Goal: Task Accomplishment & Management: Complete application form

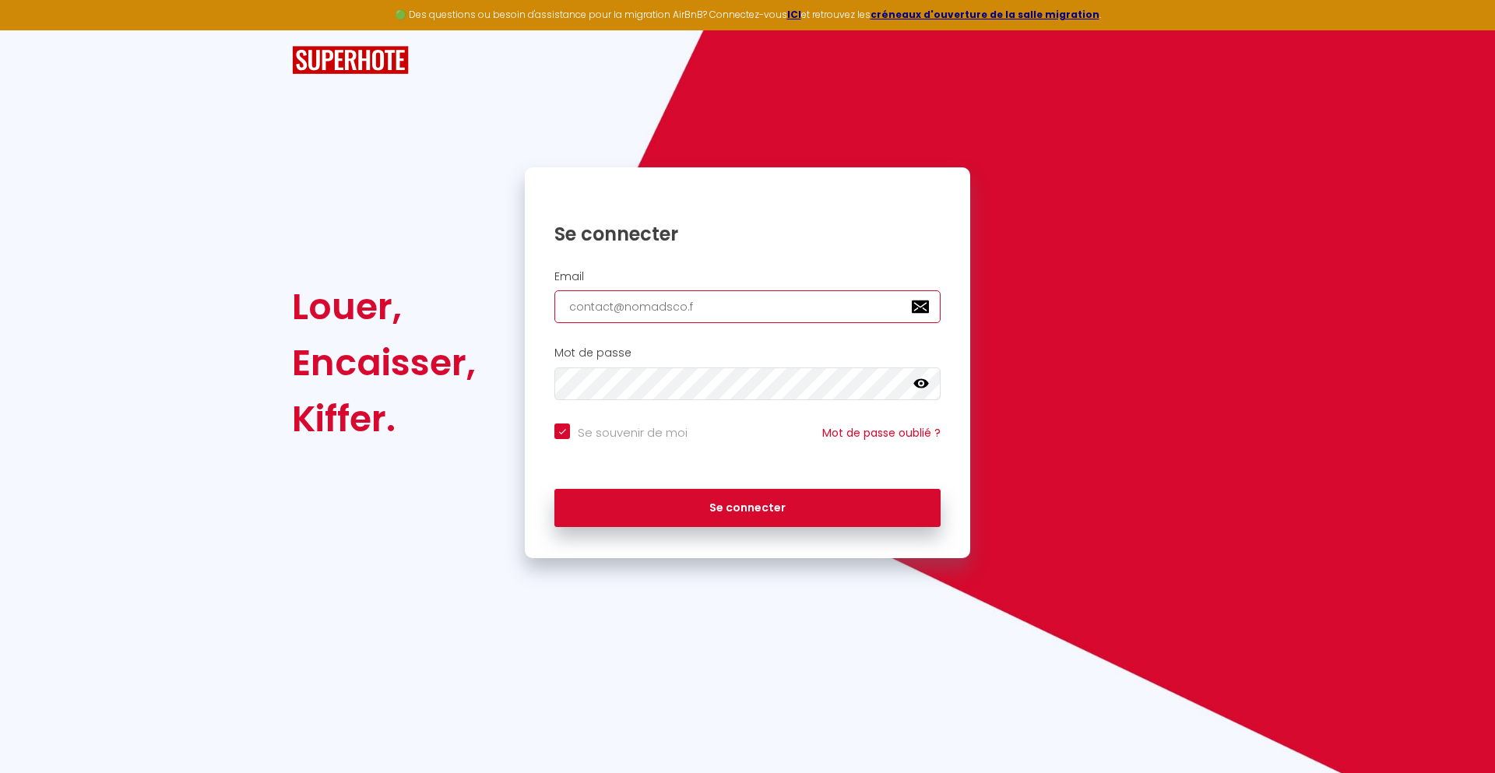
type input "[EMAIL_ADDRESS][DOMAIN_NAME]"
checkbox input "true"
type input "[EMAIL_ADDRESS][DOMAIN_NAME]"
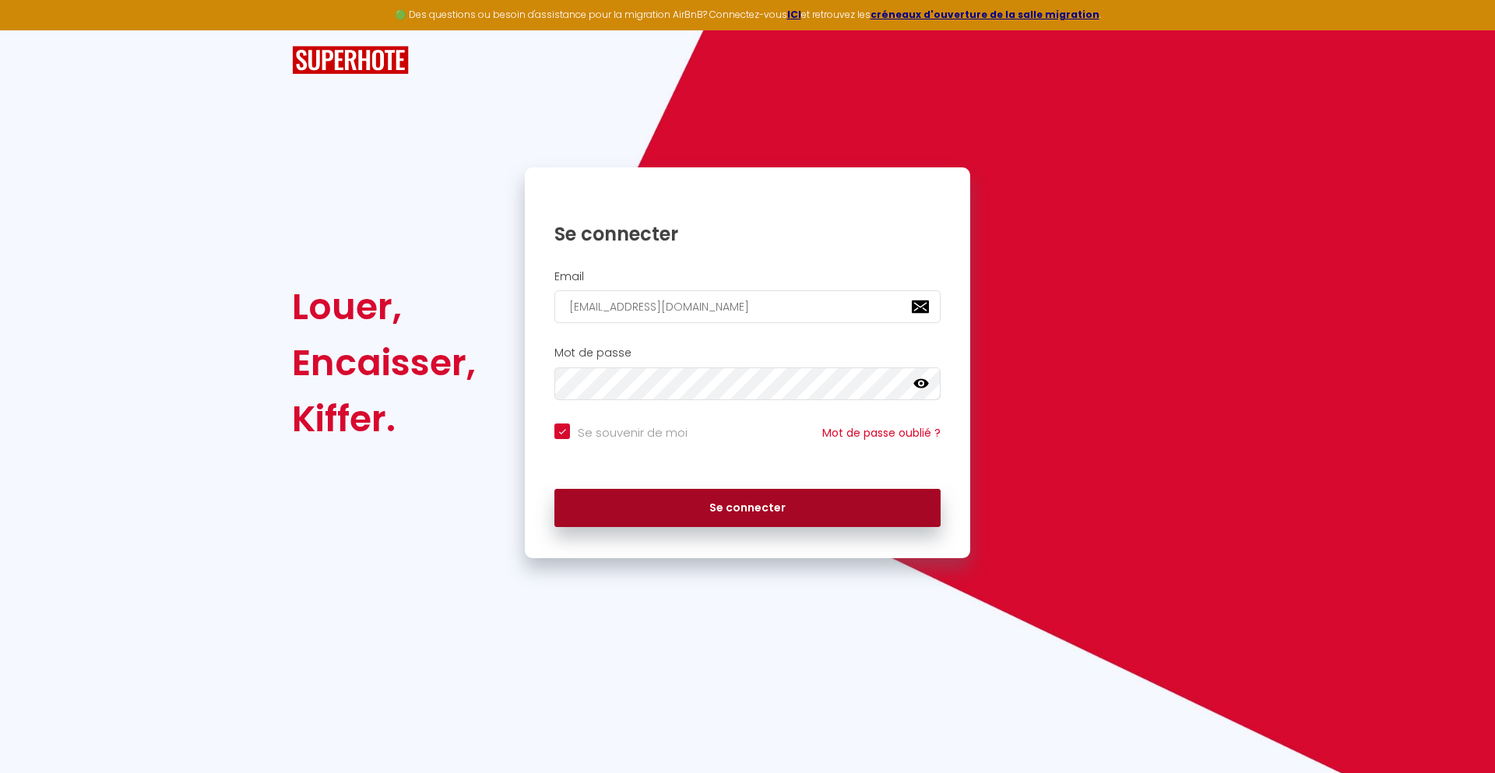
click at [747, 508] on button "Se connecter" at bounding box center [747, 508] width 386 height 39
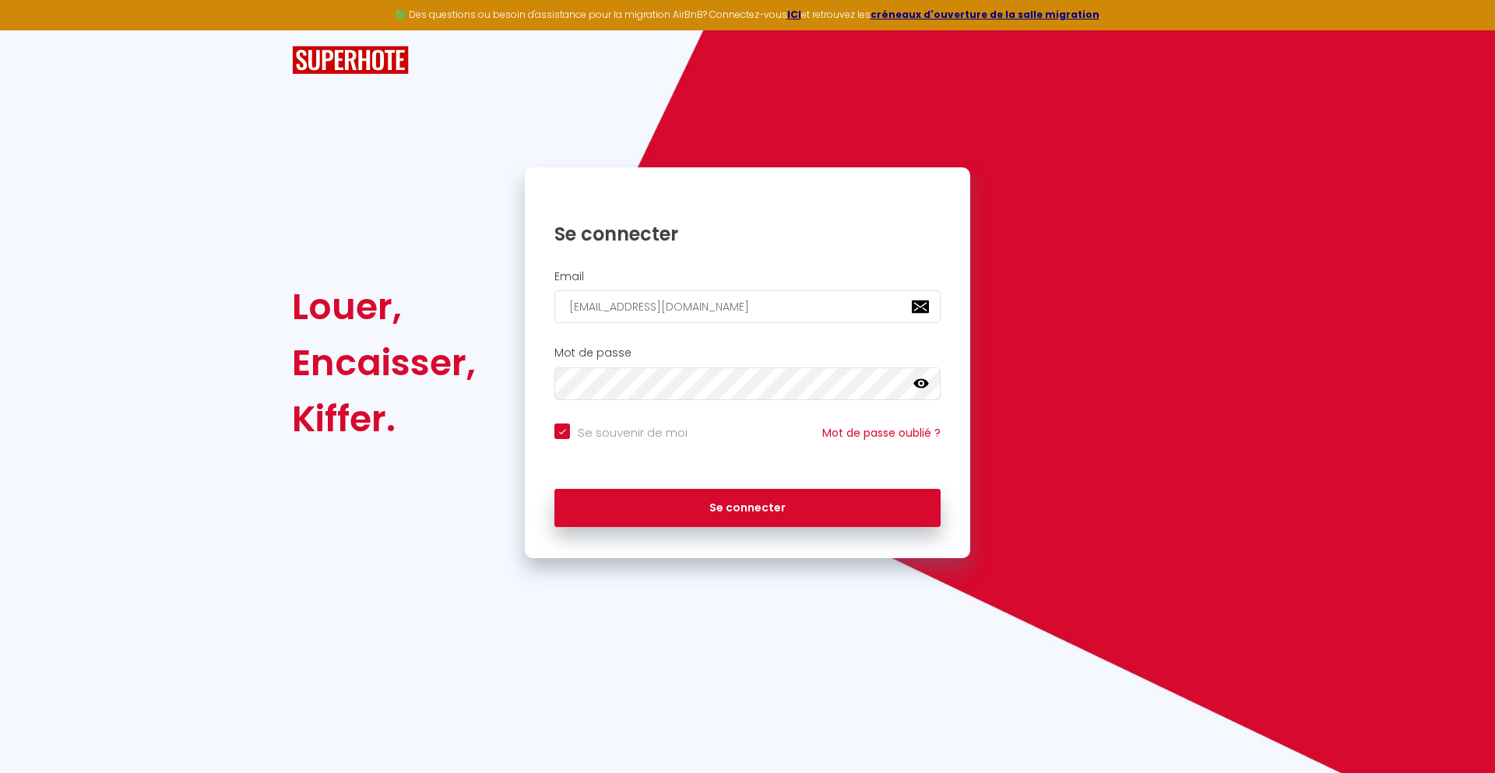
checkbox input "true"
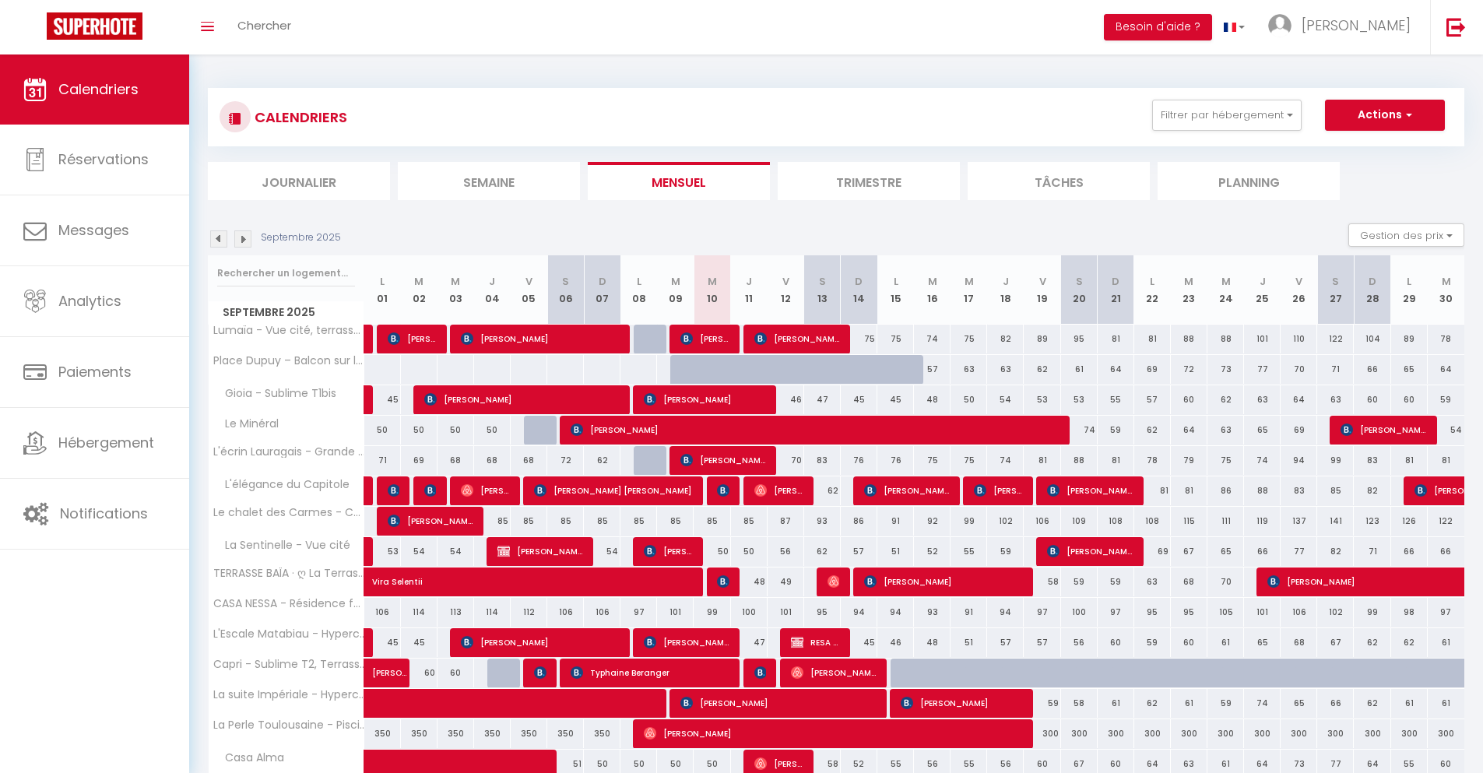
click at [299, 181] on li "Journalier" at bounding box center [299, 181] width 182 height 38
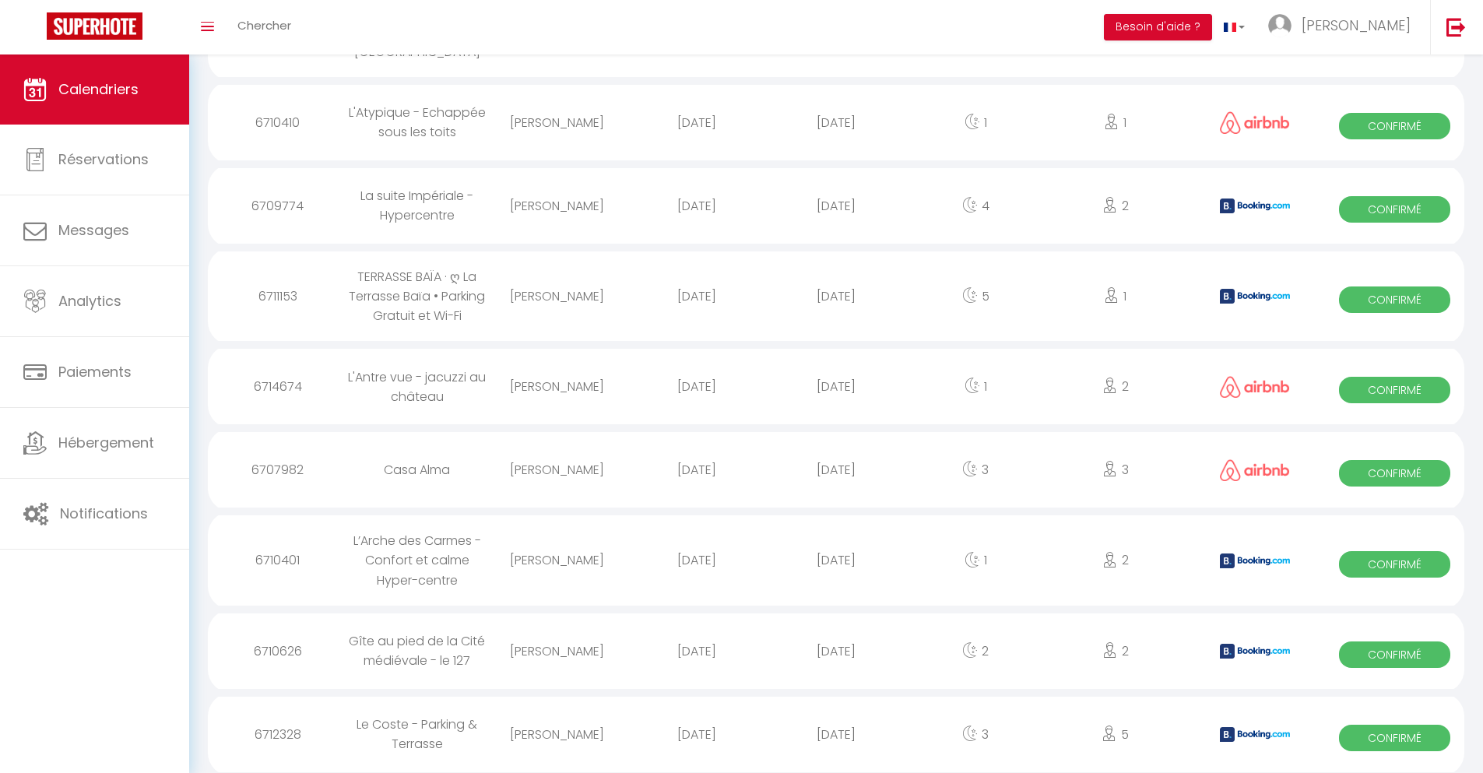
scroll to position [1538, 0]
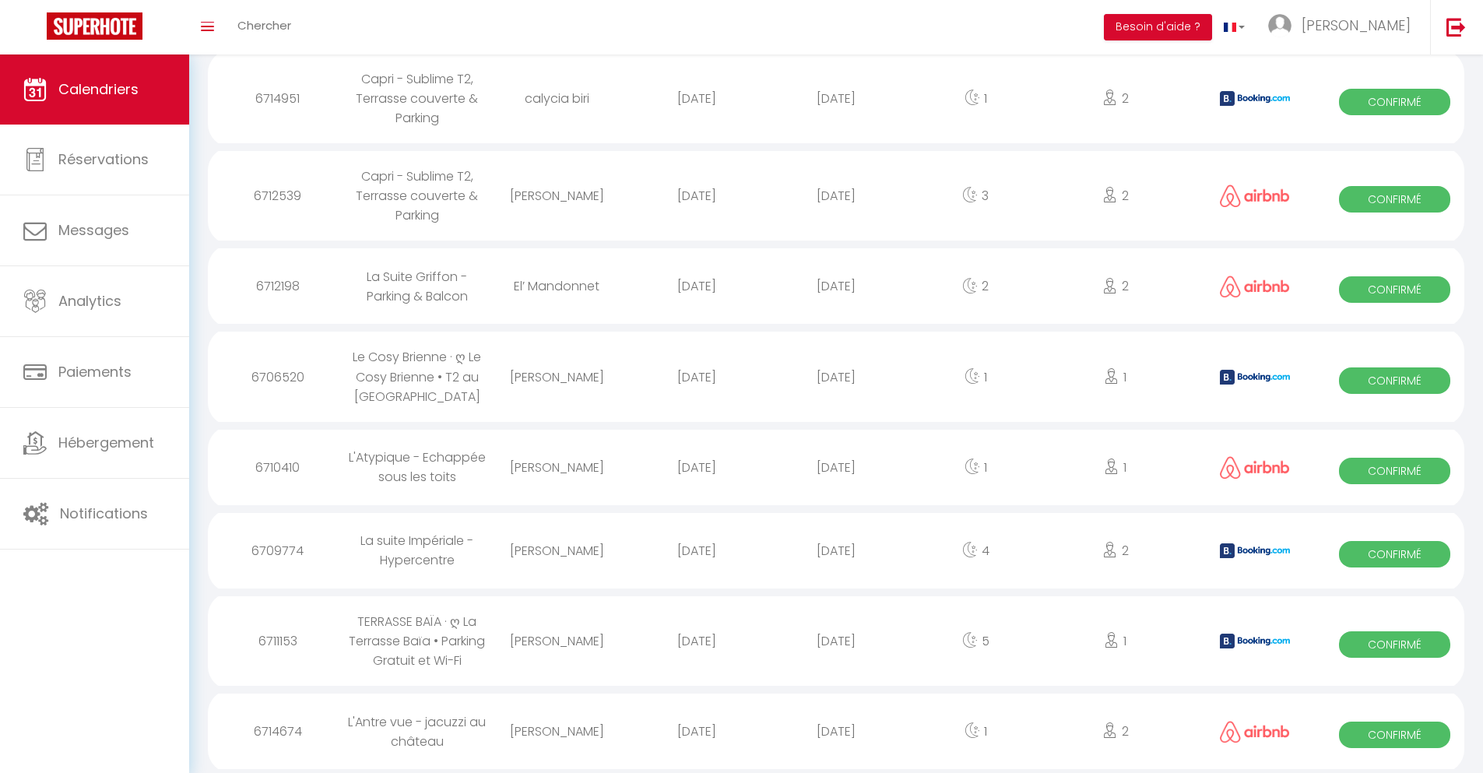
click at [836, 731] on div "[DATE]" at bounding box center [835, 731] width 139 height 51
select select "0"
select select "1"
select select
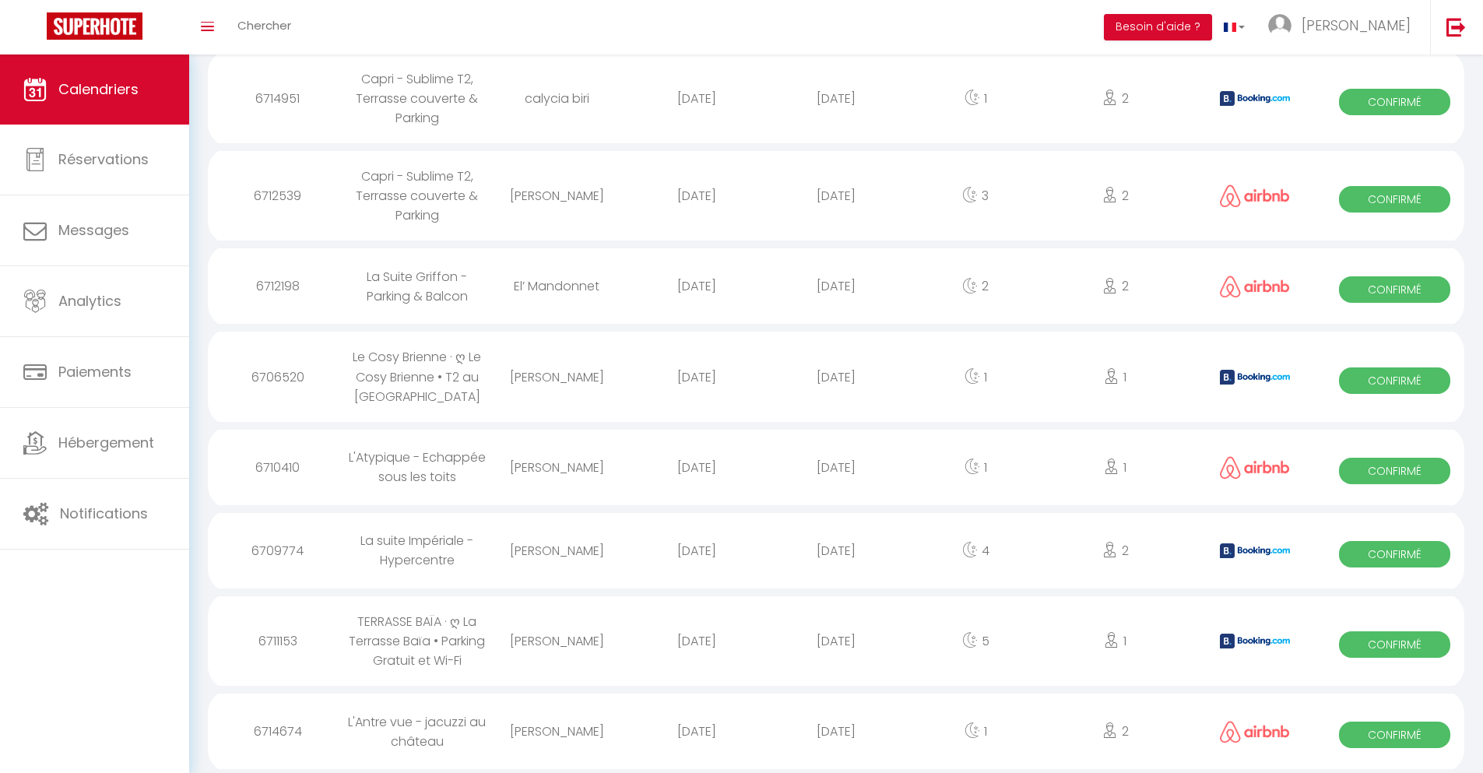
select select
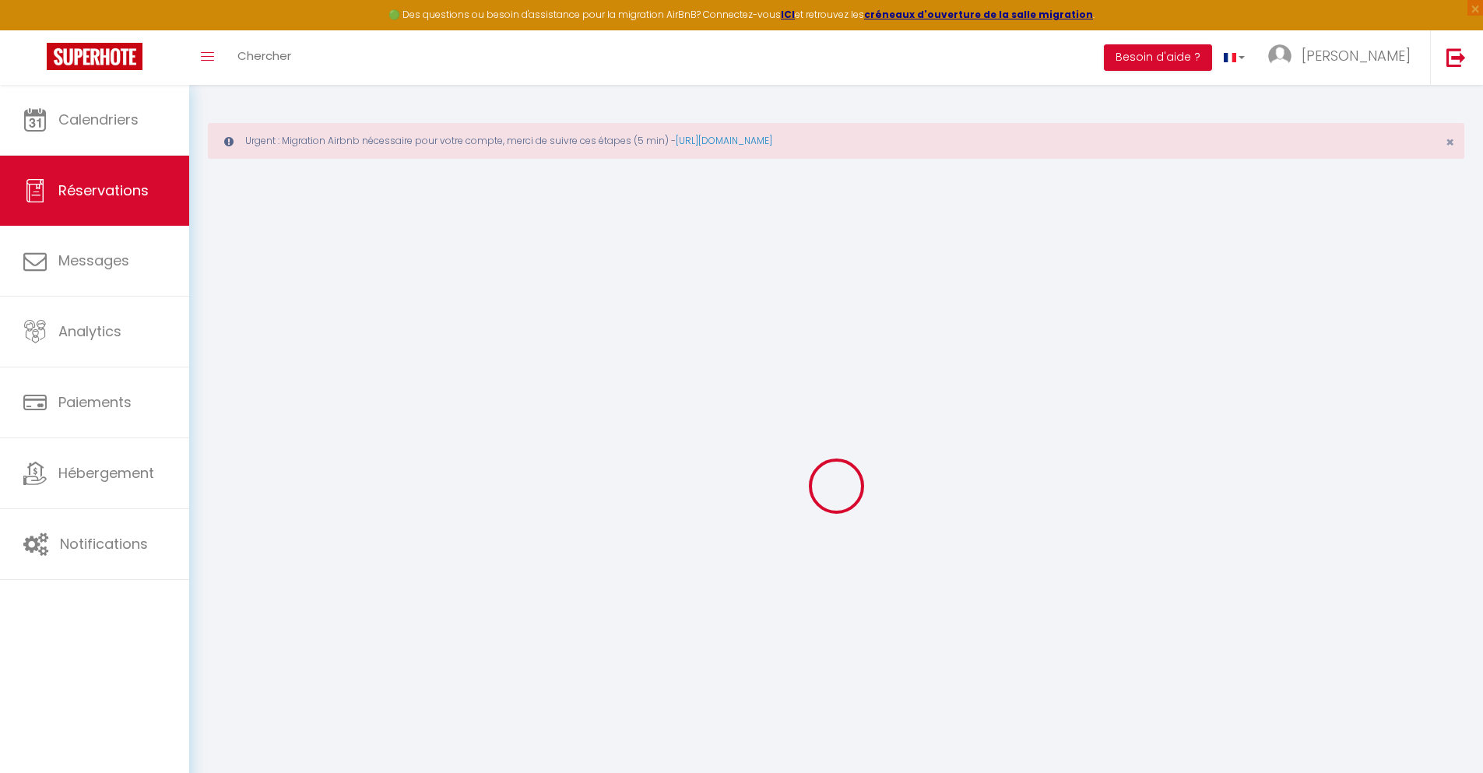
type input "Woilid"
type input "Saihi"
type input "[EMAIL_ADDRESS][DOMAIN_NAME]"
type input "[PHONE_NUMBER]"
select select
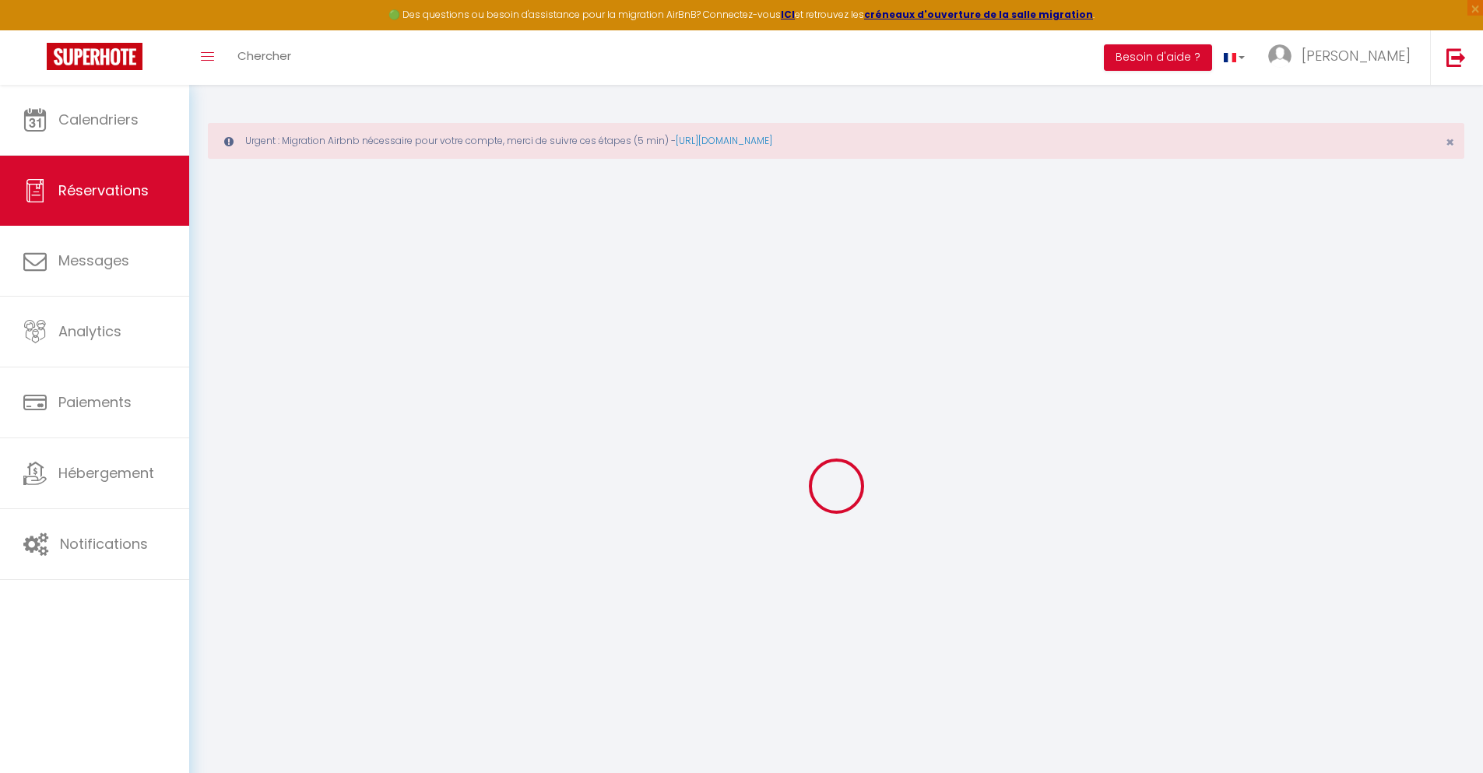
type input "29.7"
select select "67750"
select select "1"
select select
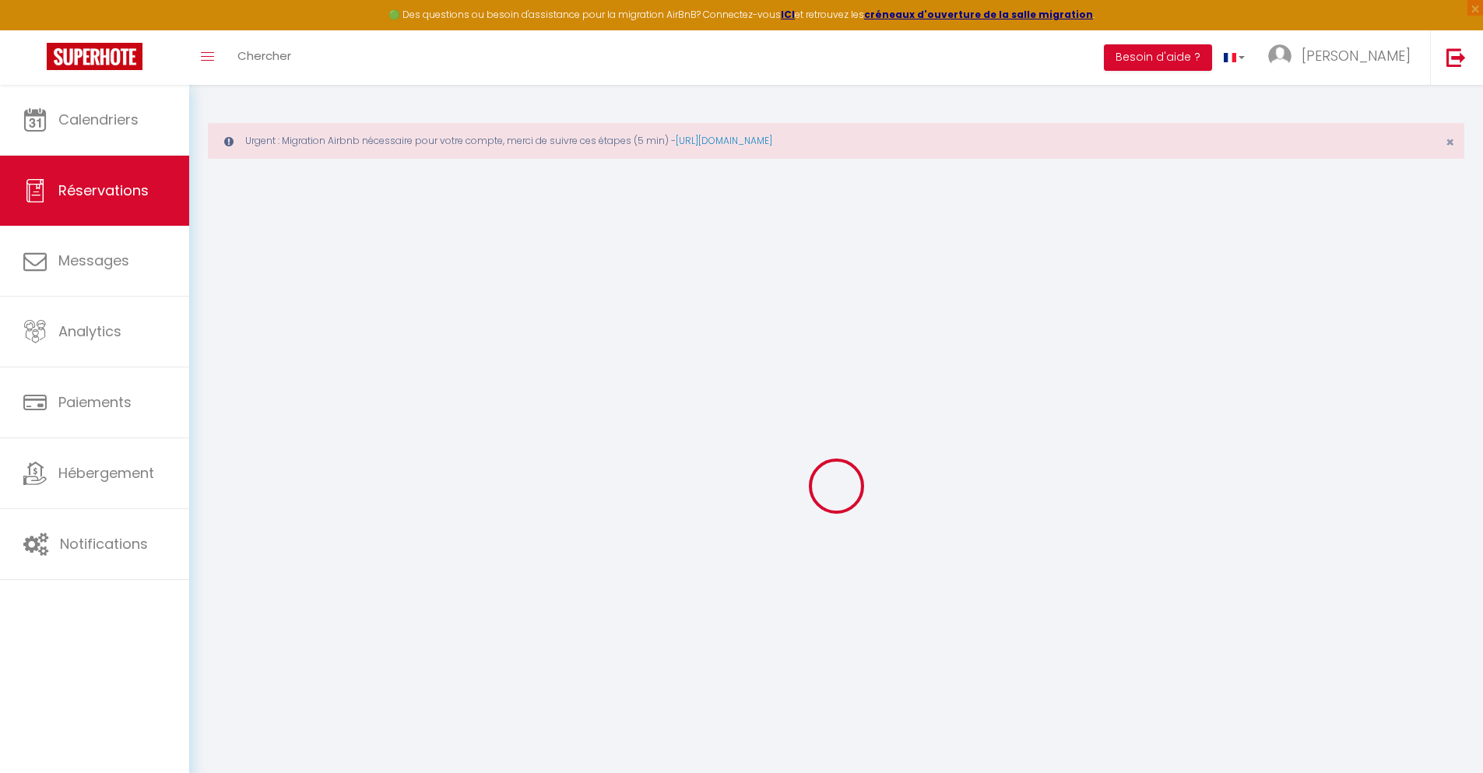
type input "2"
select select "12"
select select
type input "115"
checkbox input "false"
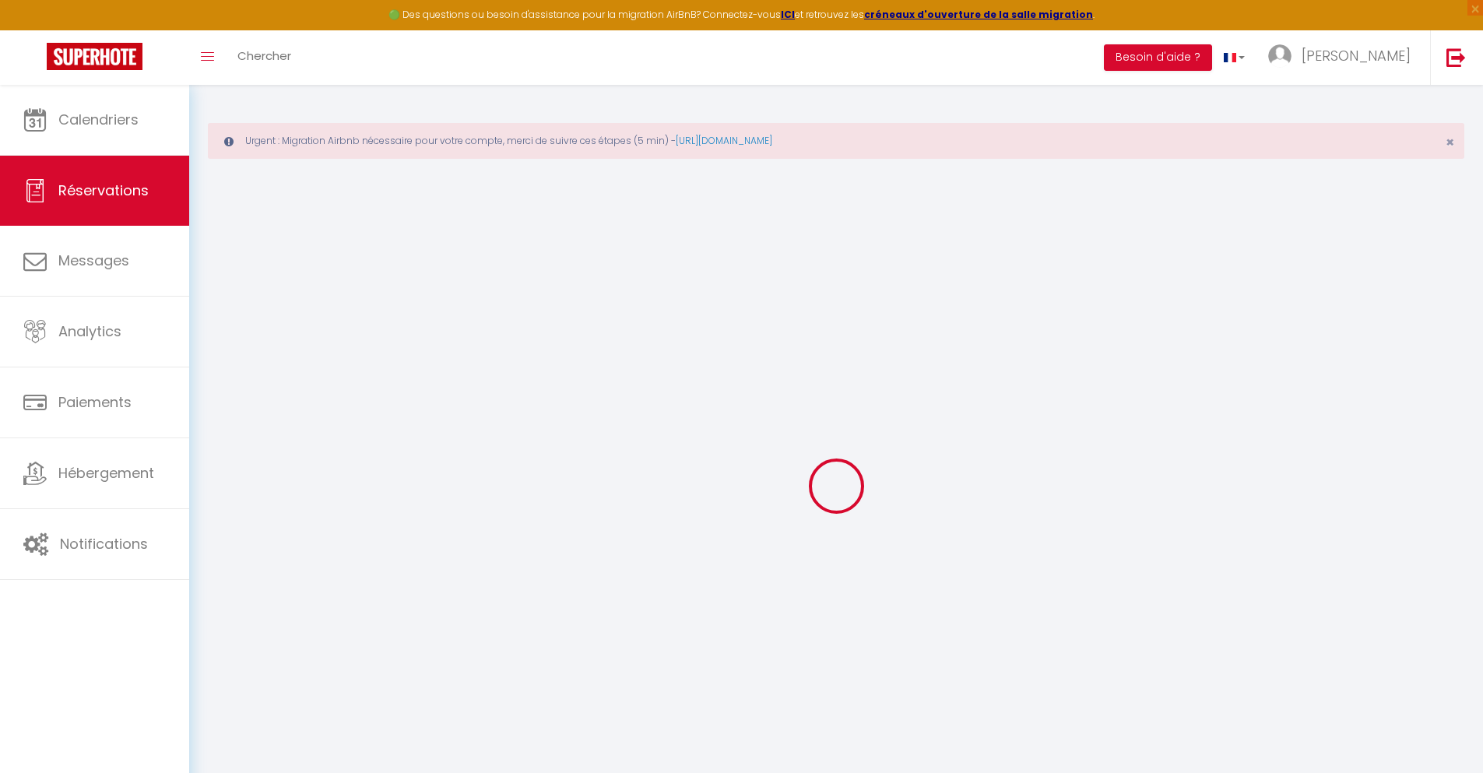
type input "0"
select select "1"
type input "0"
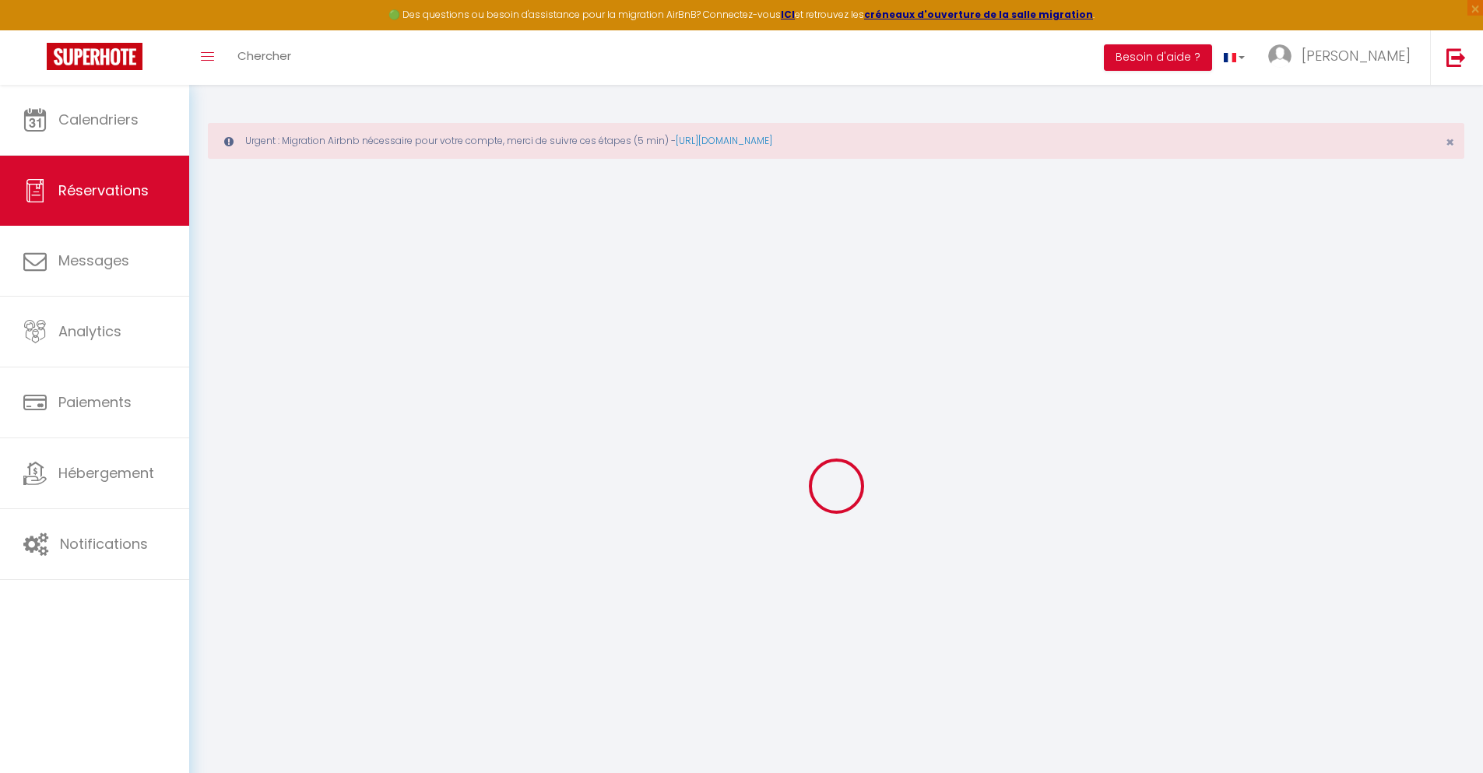
select select
select select "15"
checkbox input "false"
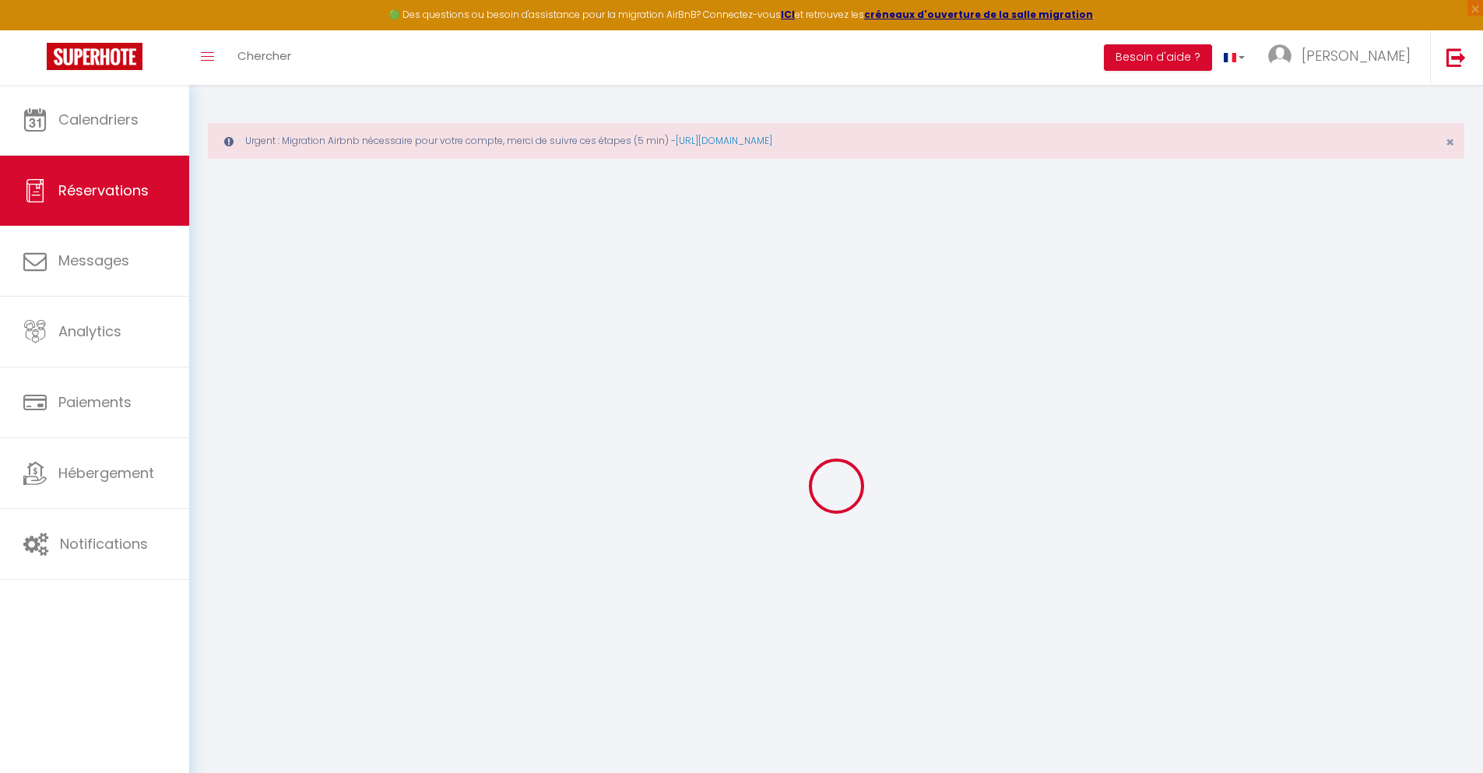
select select
checkbox input "false"
select select
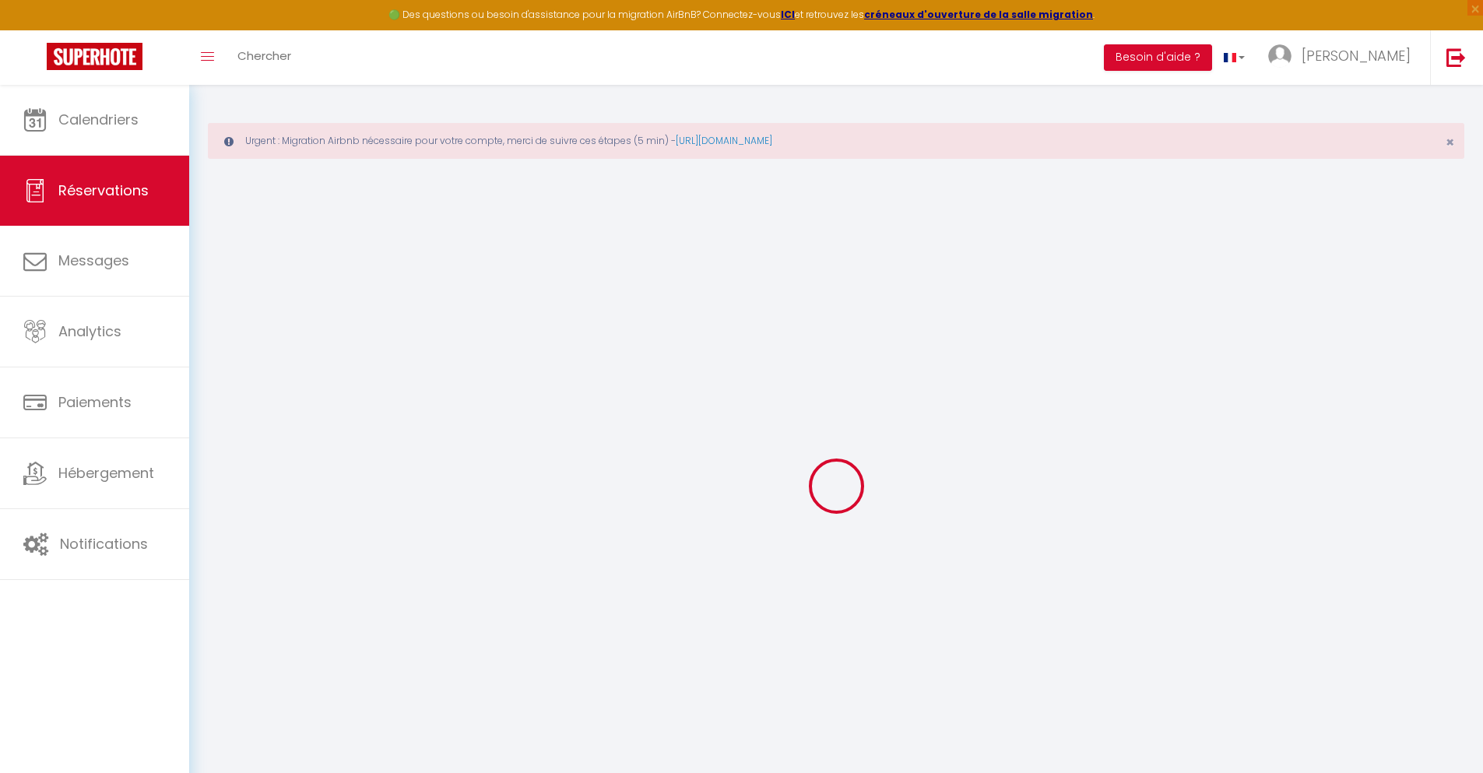
select select
checkbox input "false"
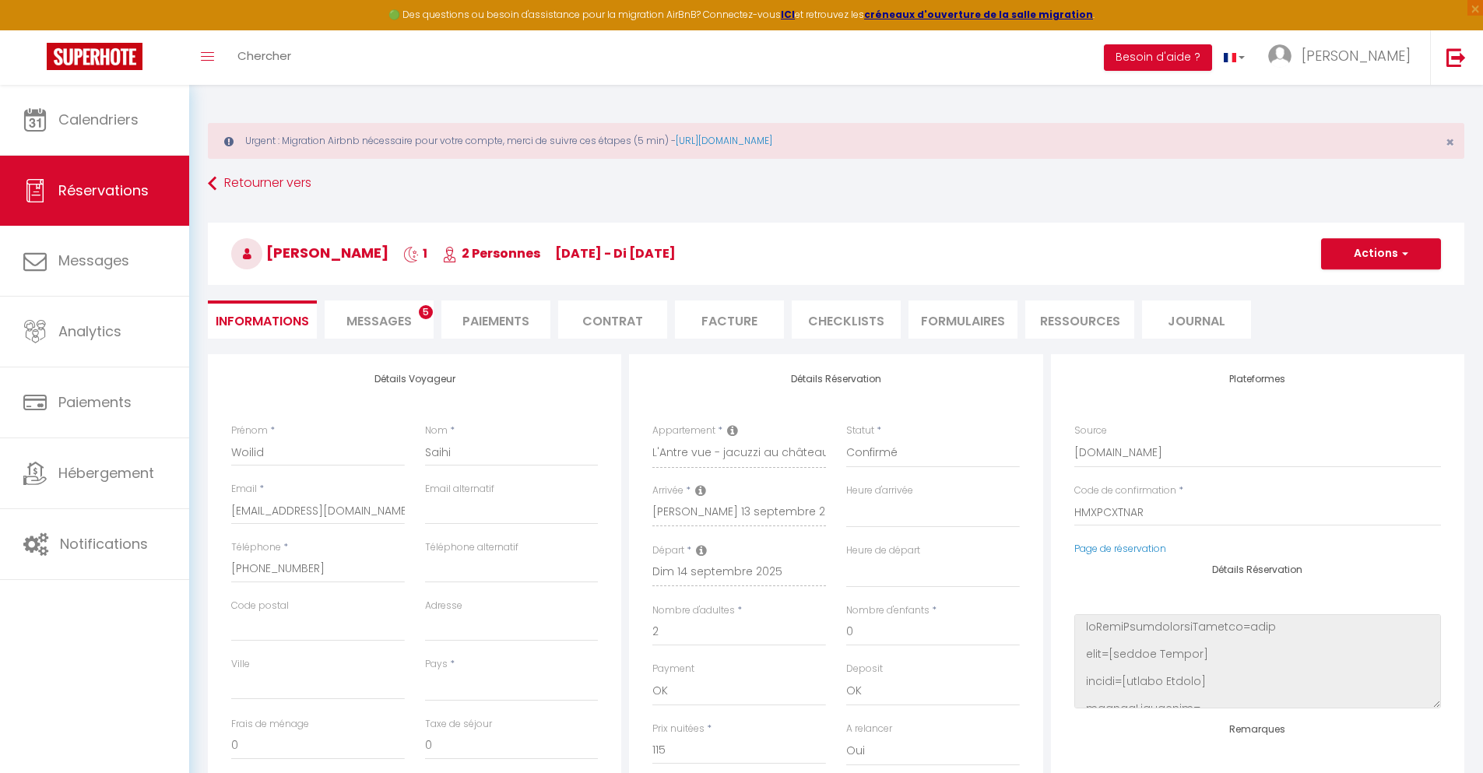
select select
type input "50"
type input "5.53"
select select
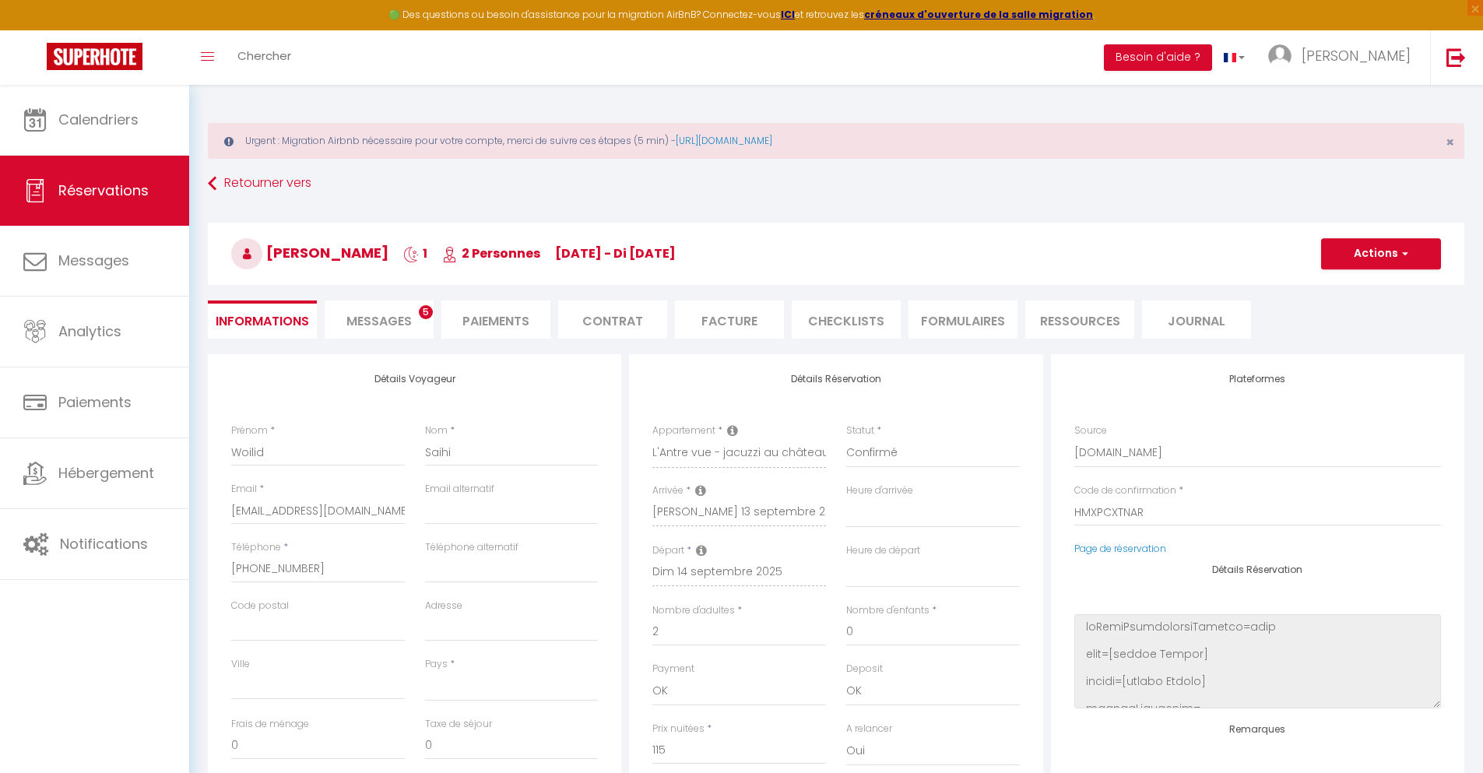
checkbox input "false"
select select
checkbox input "false"
select select
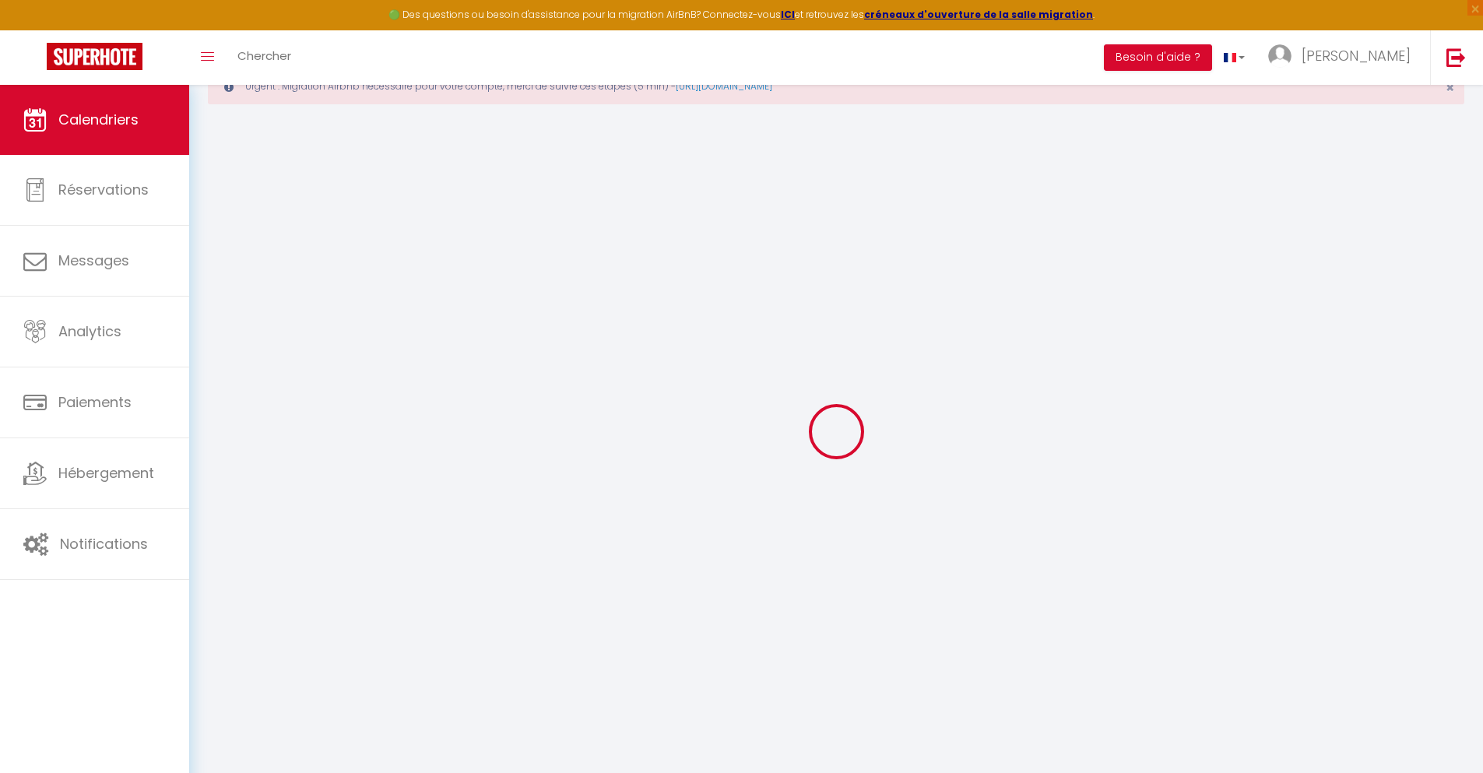
scroll to position [85, 0]
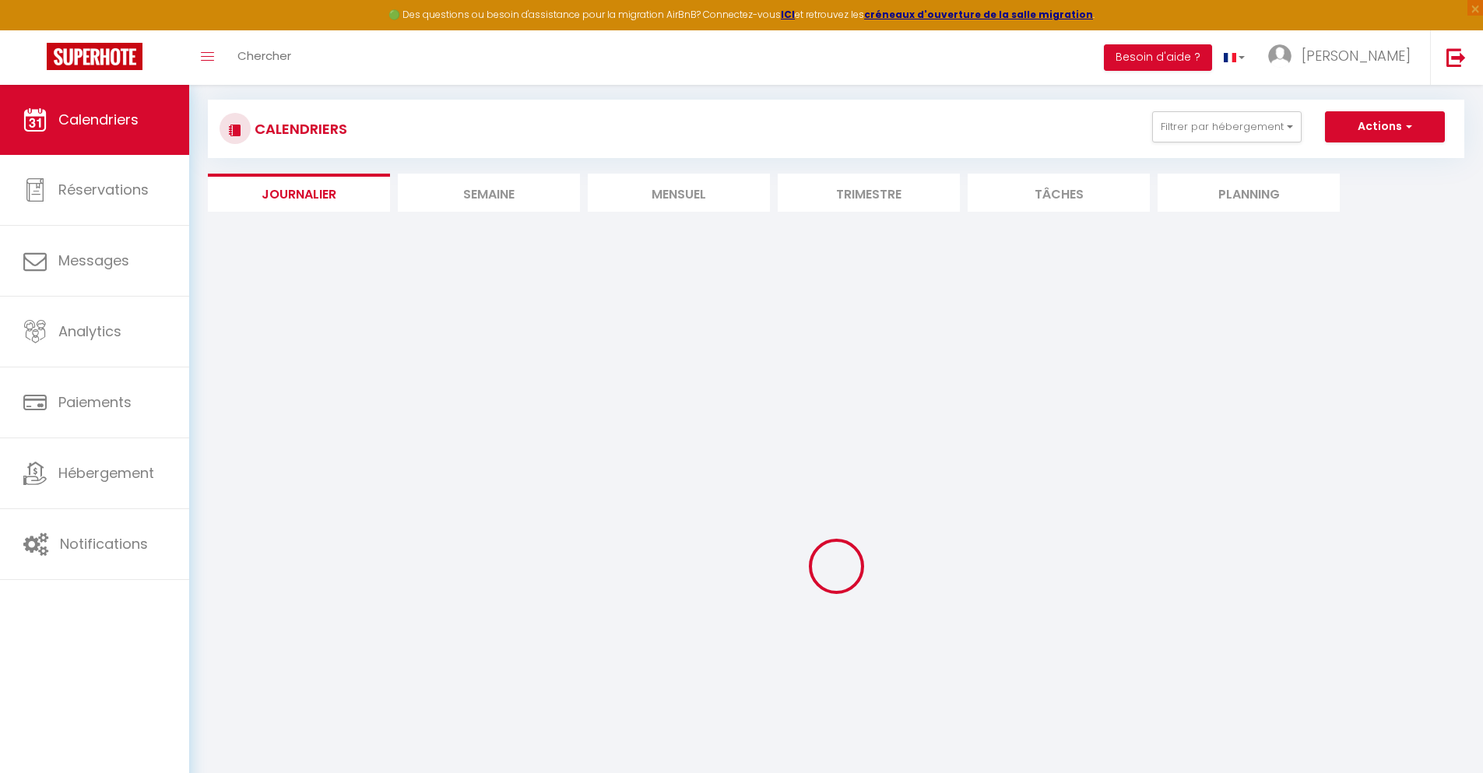
select select
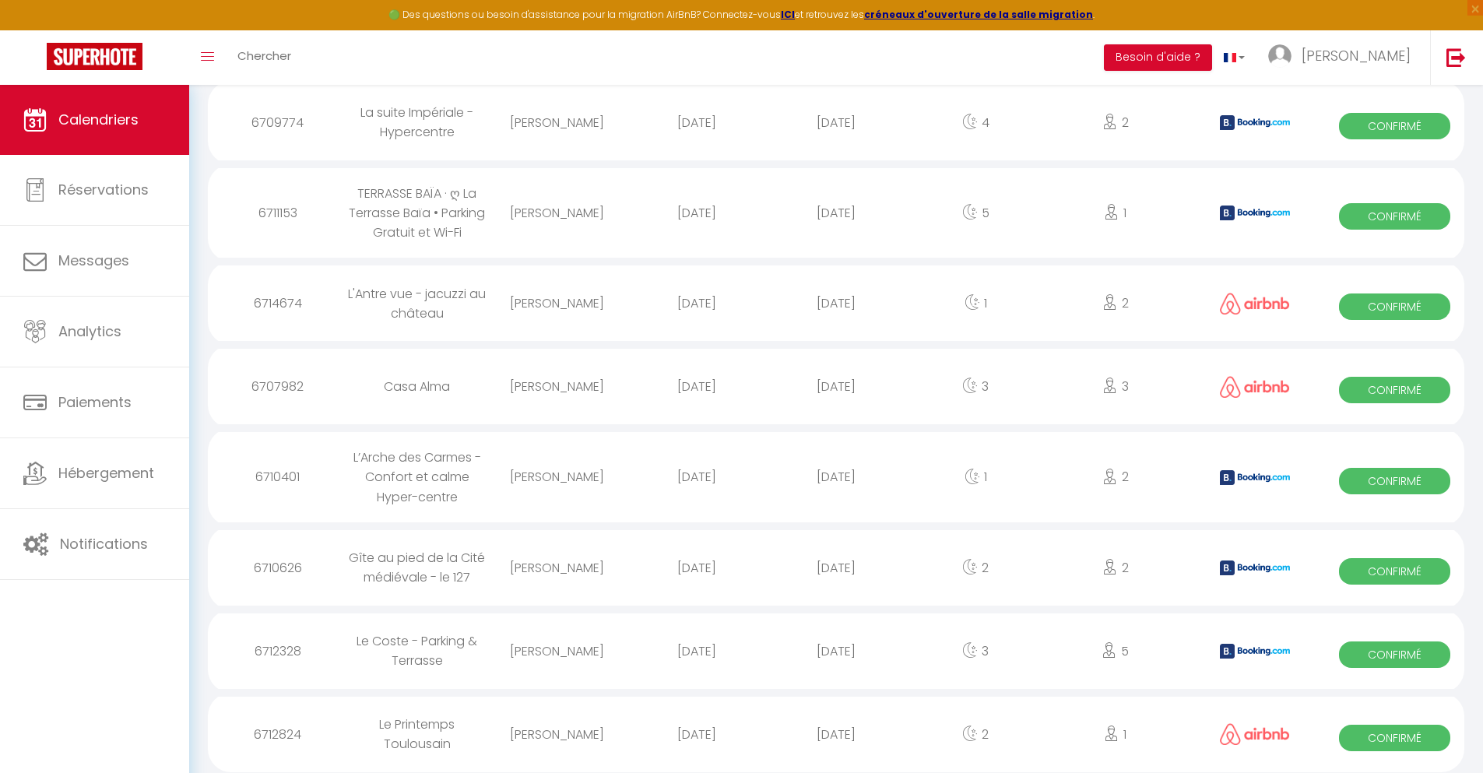
scroll to position [1718, 0]
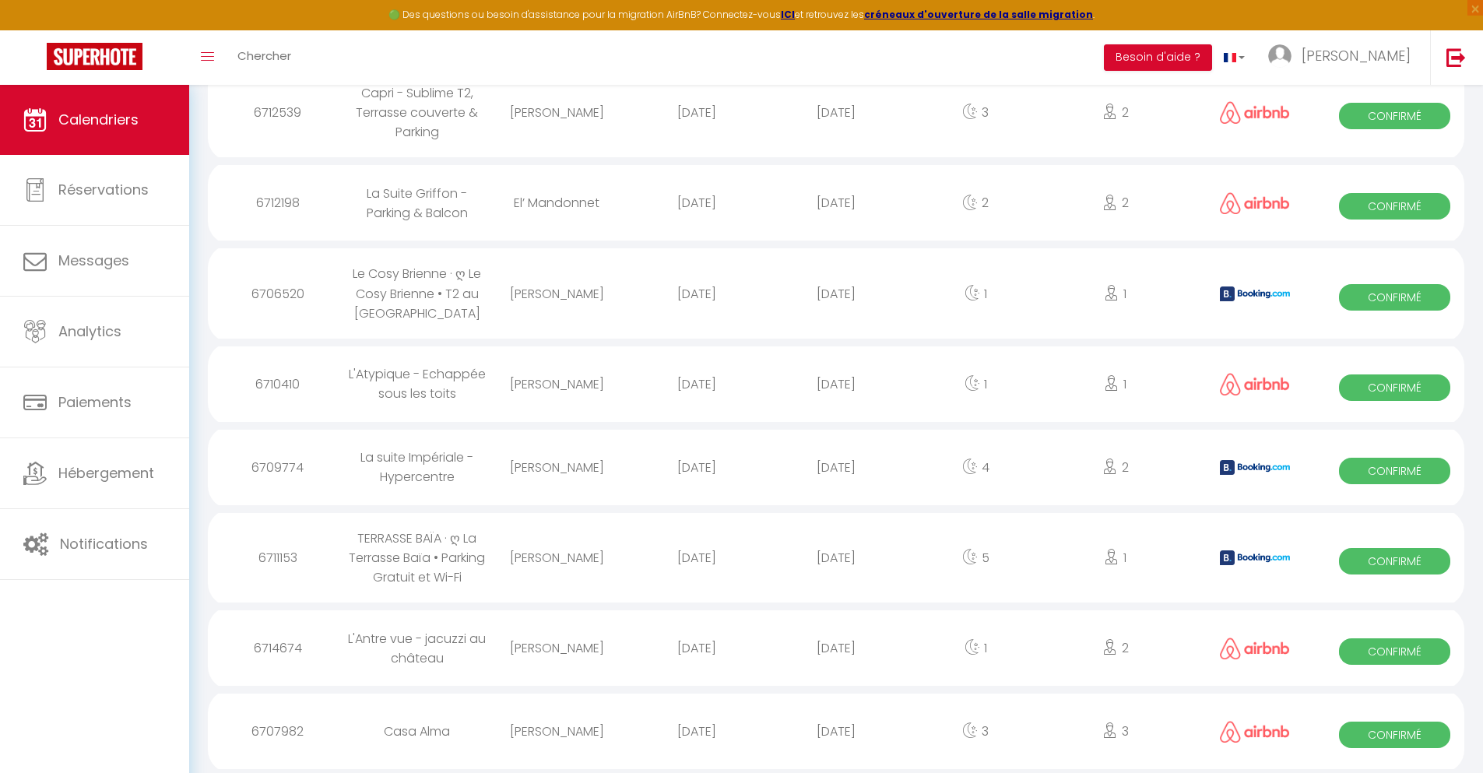
click at [836, 731] on div "[DATE]" at bounding box center [835, 731] width 139 height 51
select select "0"
select select "1"
select select
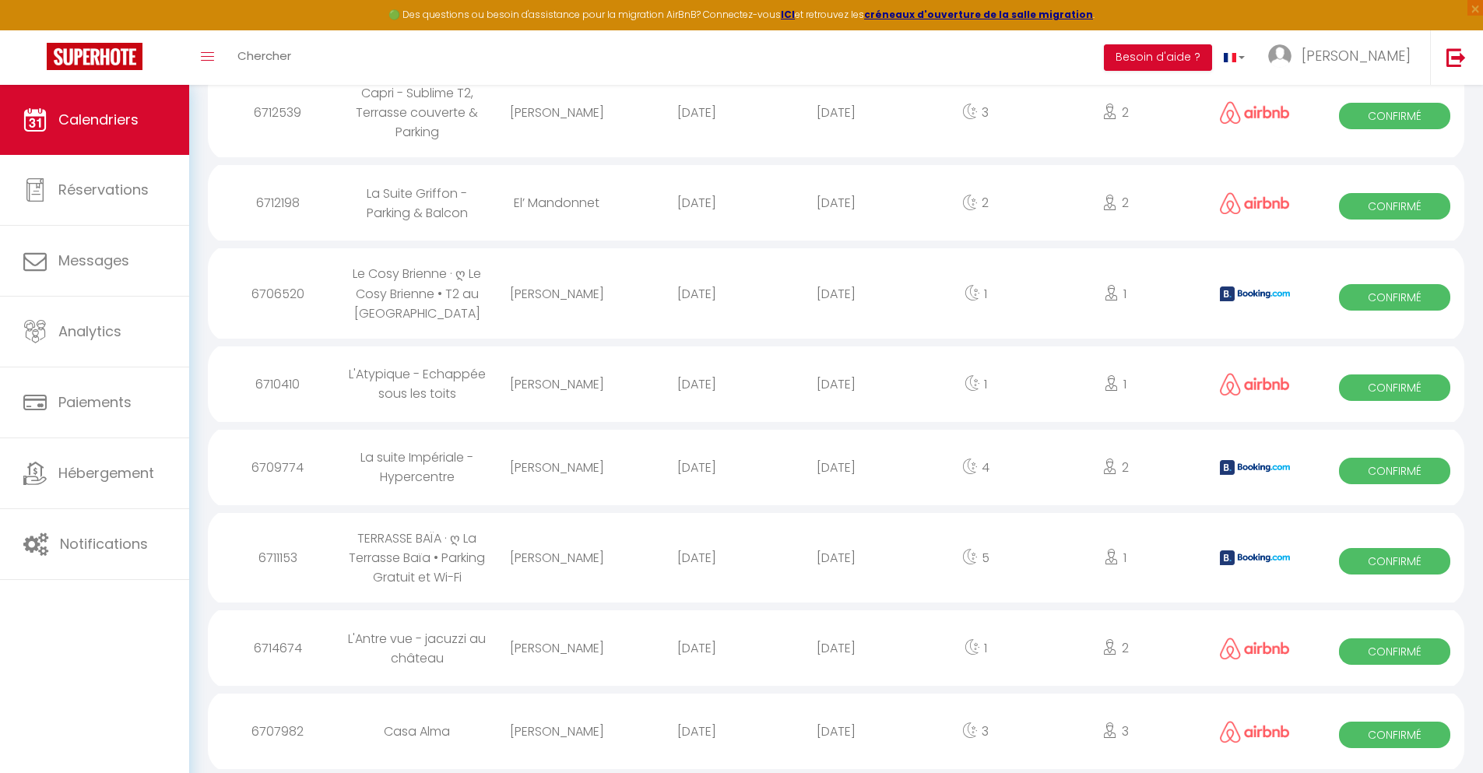
select select
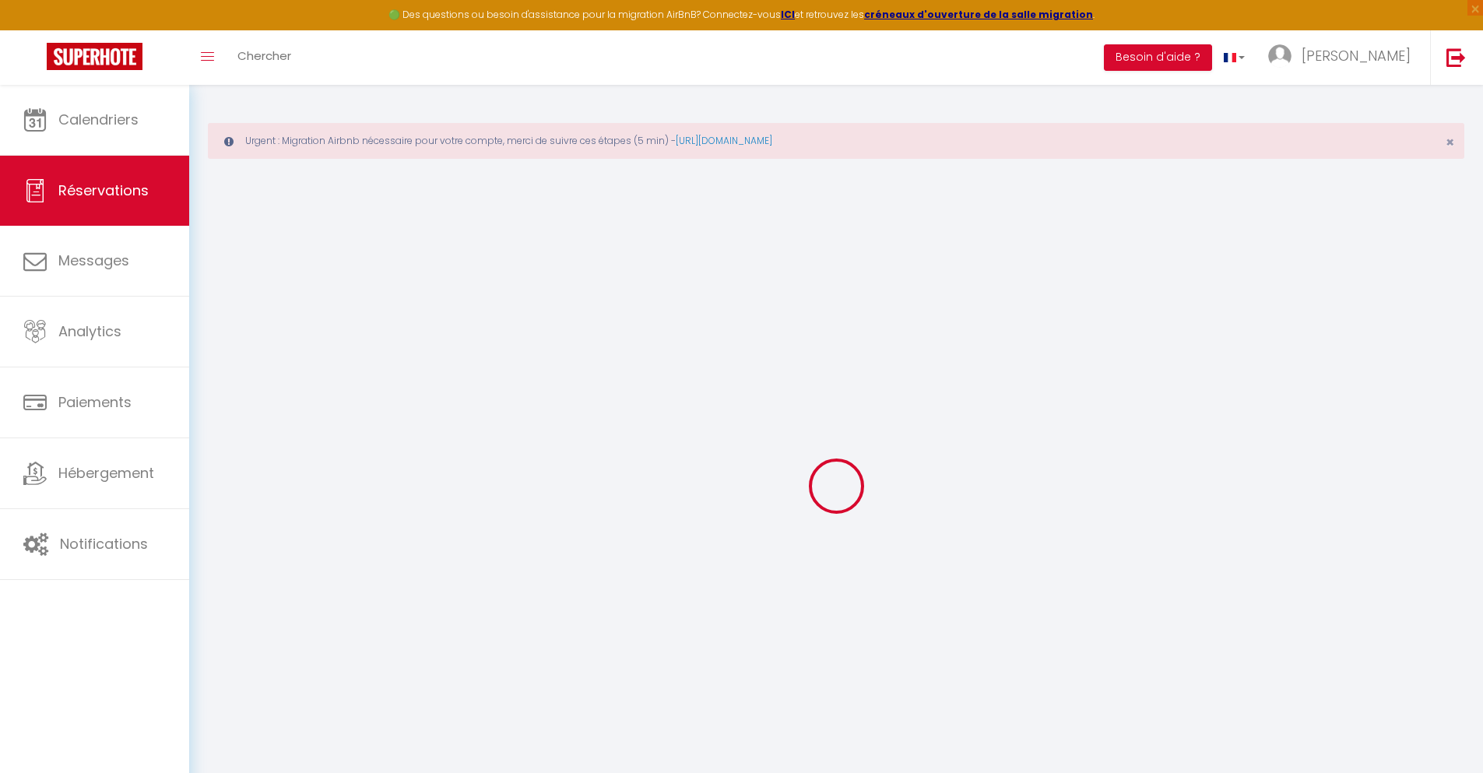
select select
checkbox input "false"
select select
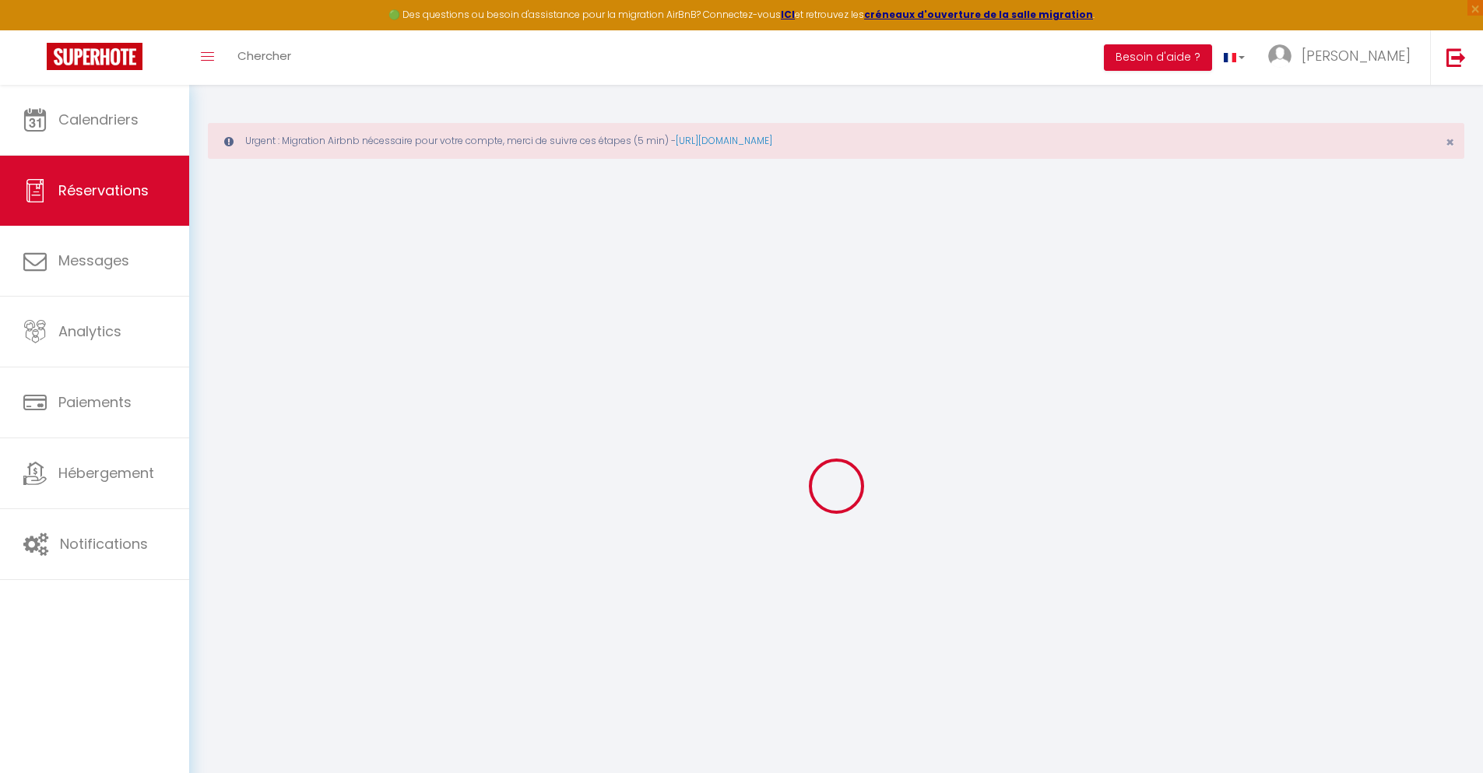
select select
checkbox input "false"
select select
type input "32"
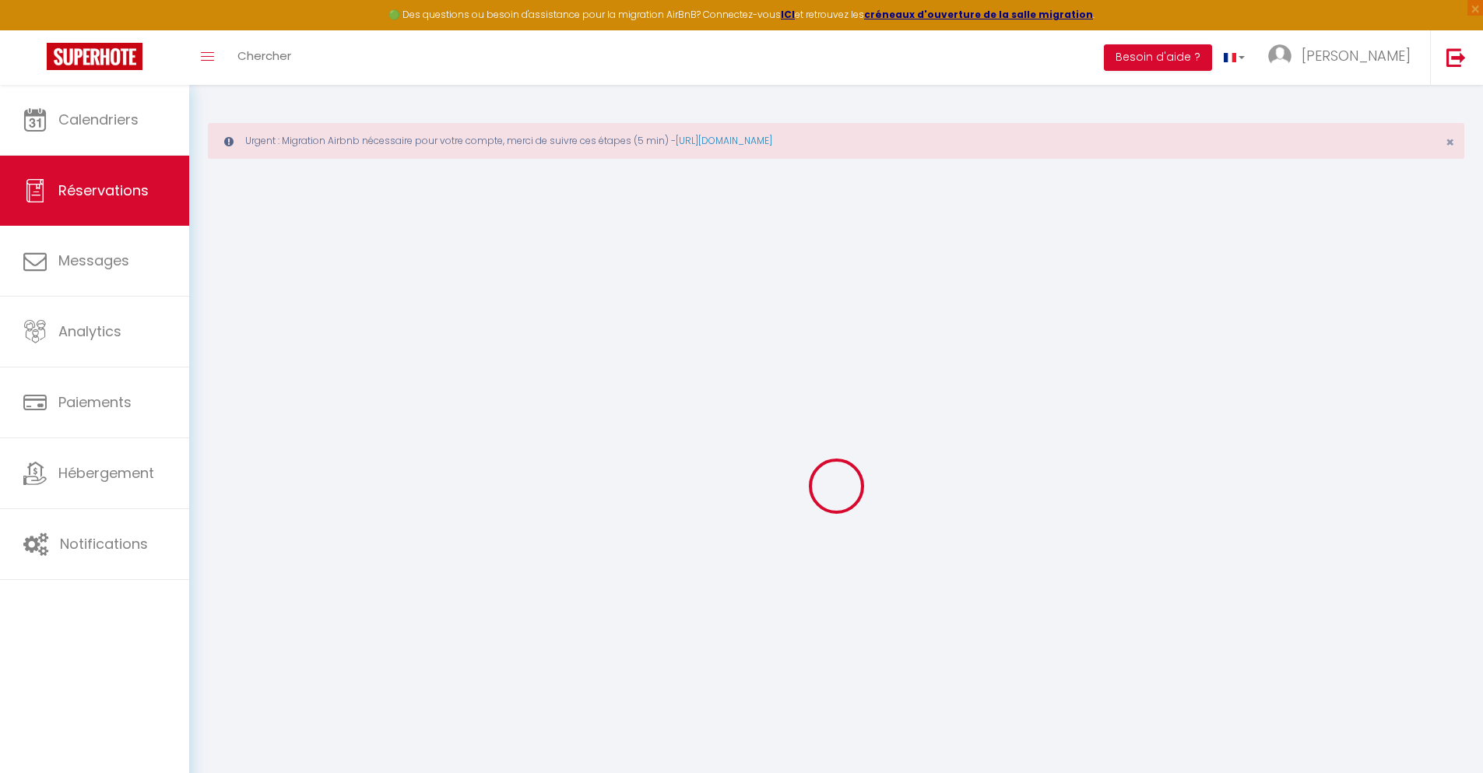
type input "17.79"
select select
checkbox input "false"
select select
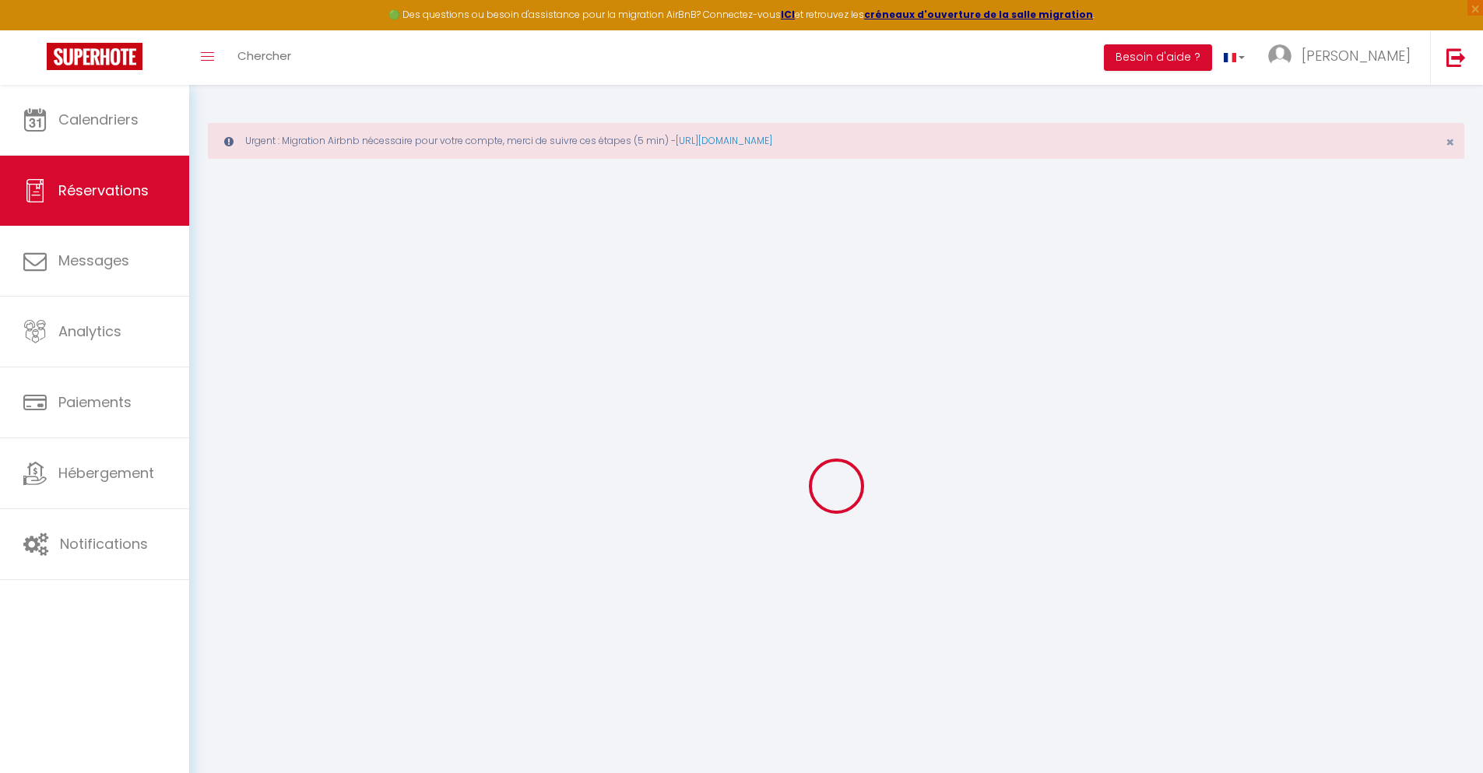
checkbox input "false"
select select
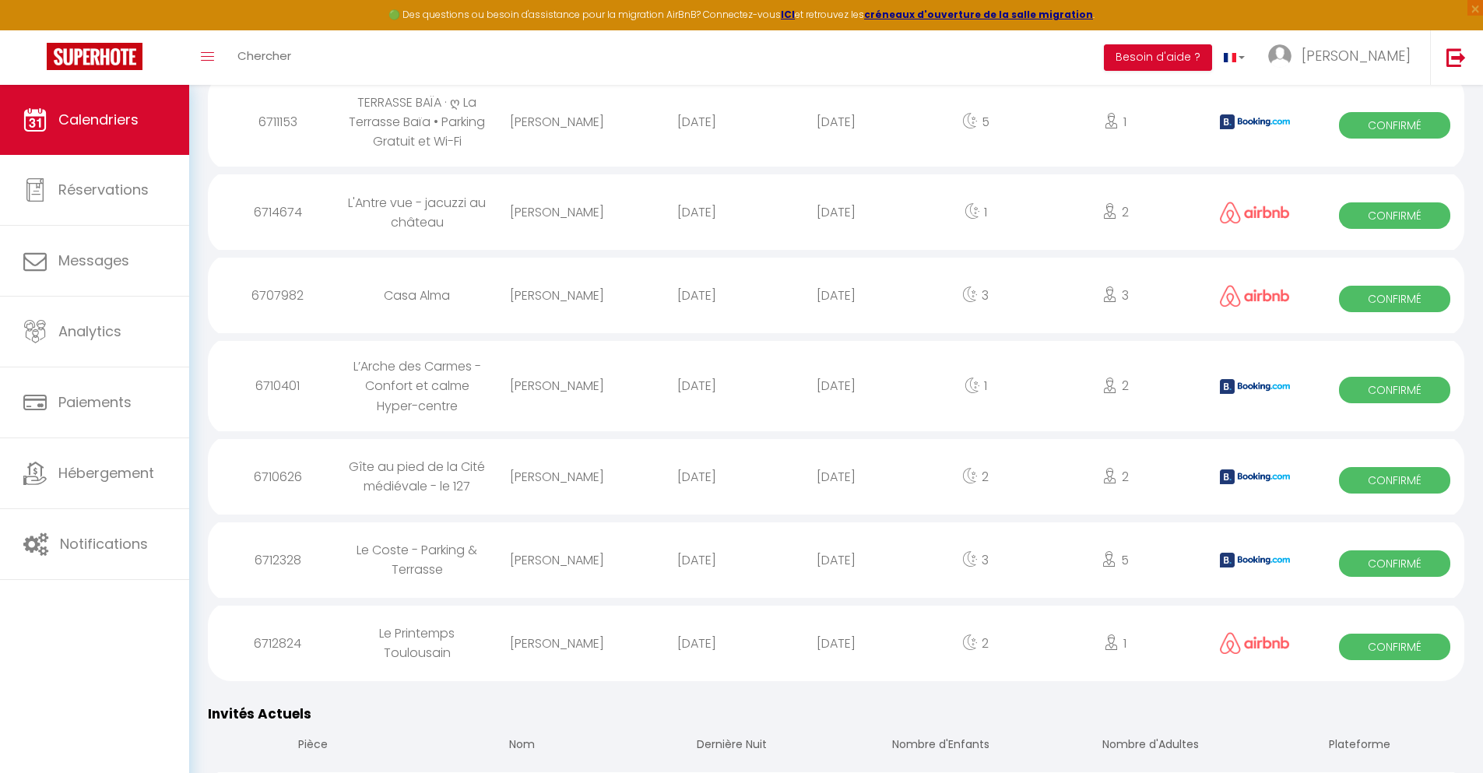
scroll to position [1816, 0]
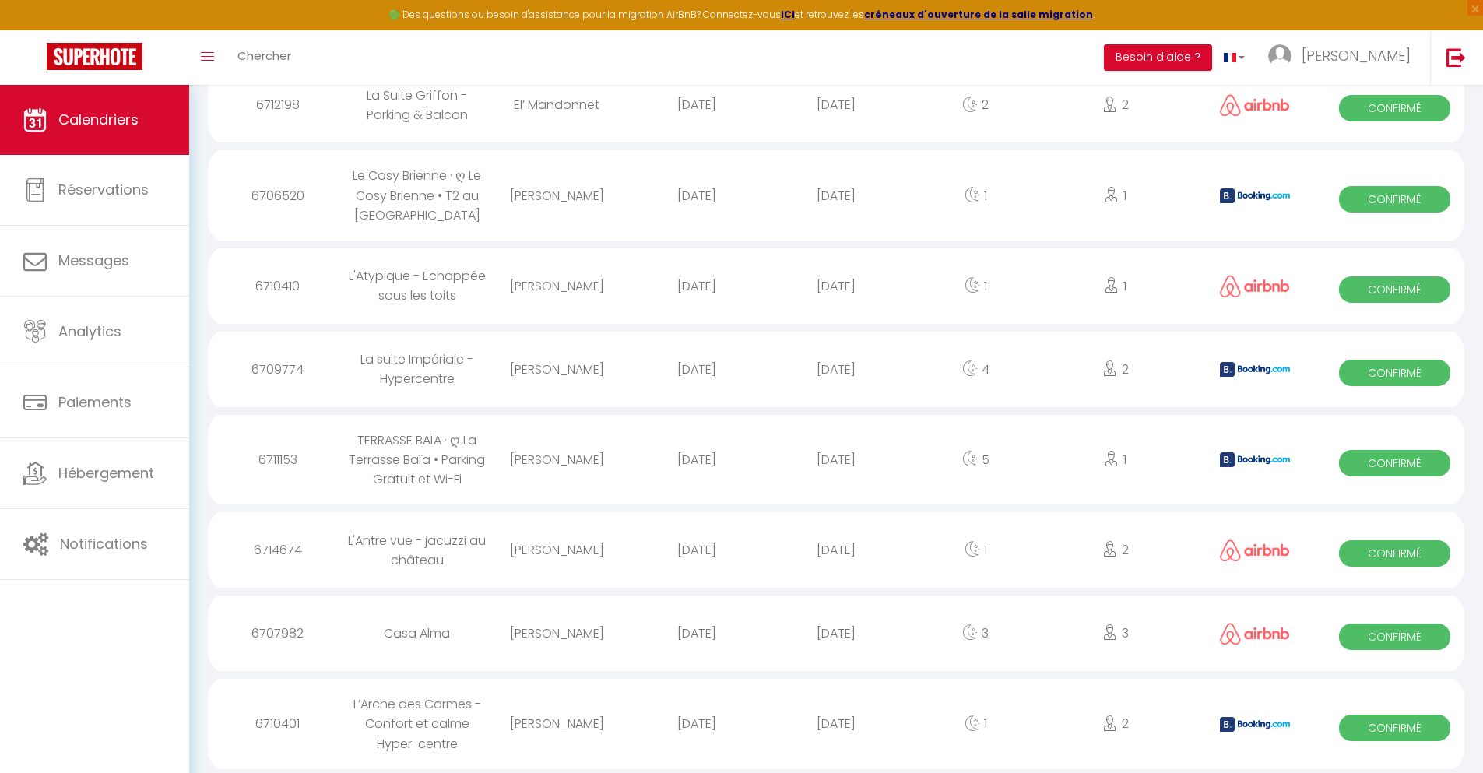
click at [836, 724] on div "[DATE]" at bounding box center [835, 723] width 139 height 51
select select "0"
select select "1"
select select
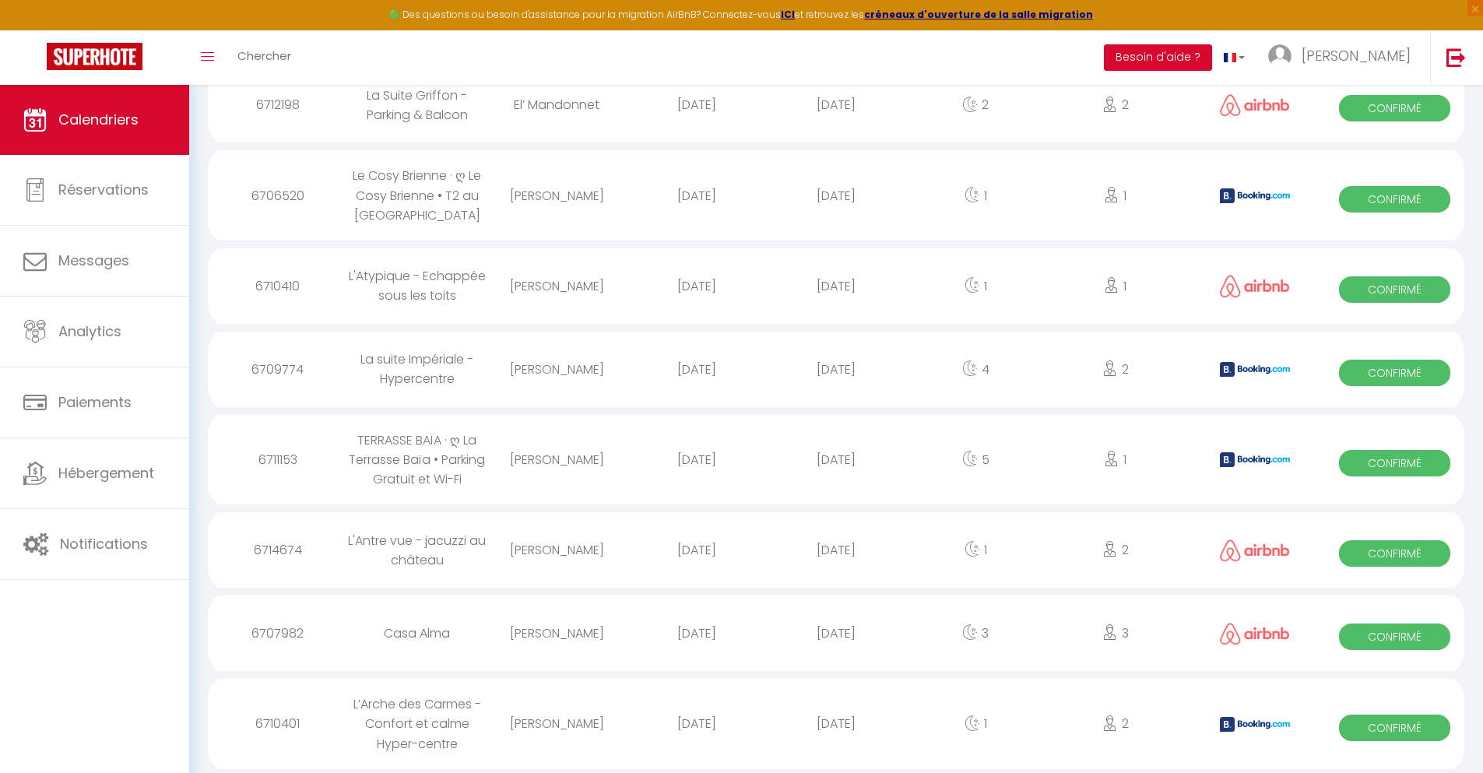
select select
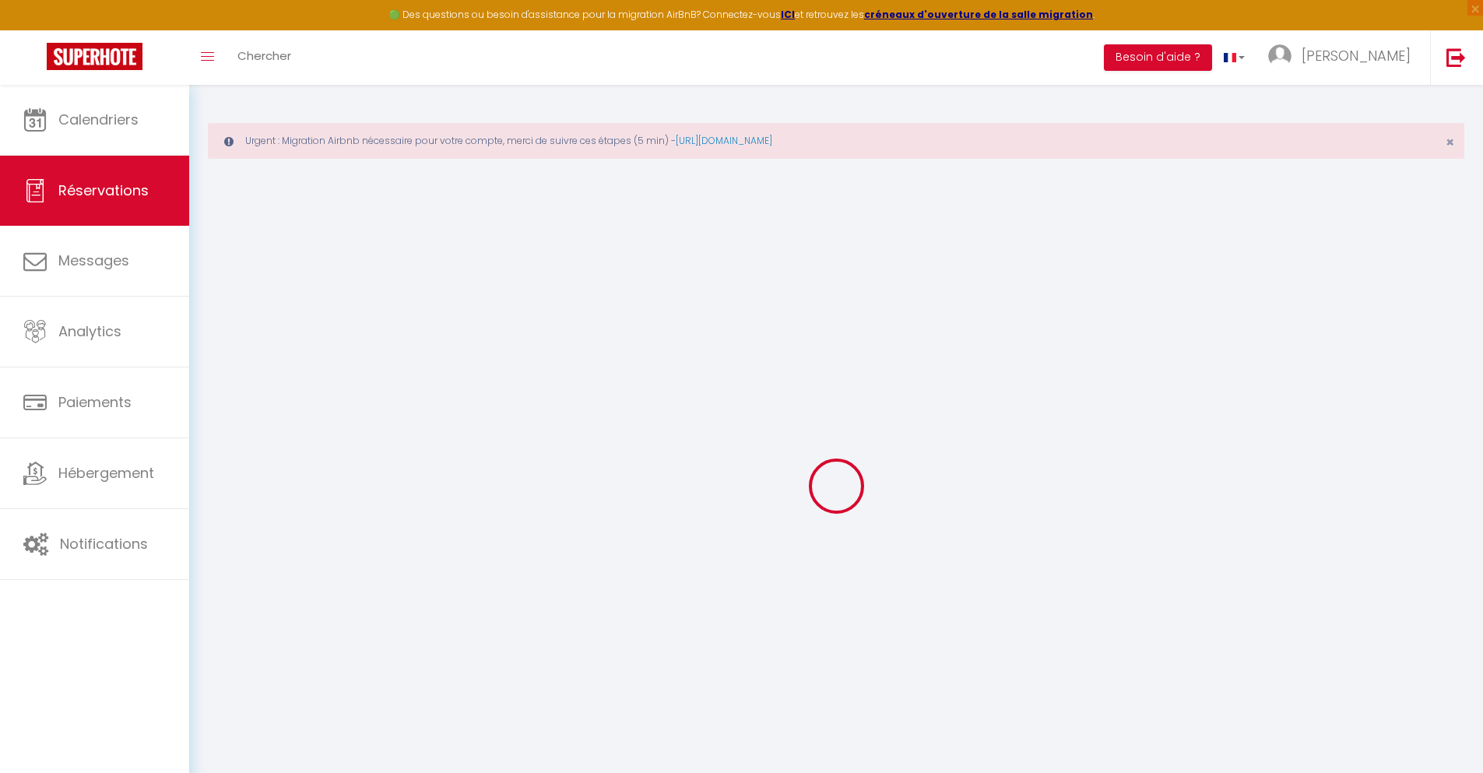
select select
checkbox input "false"
select select
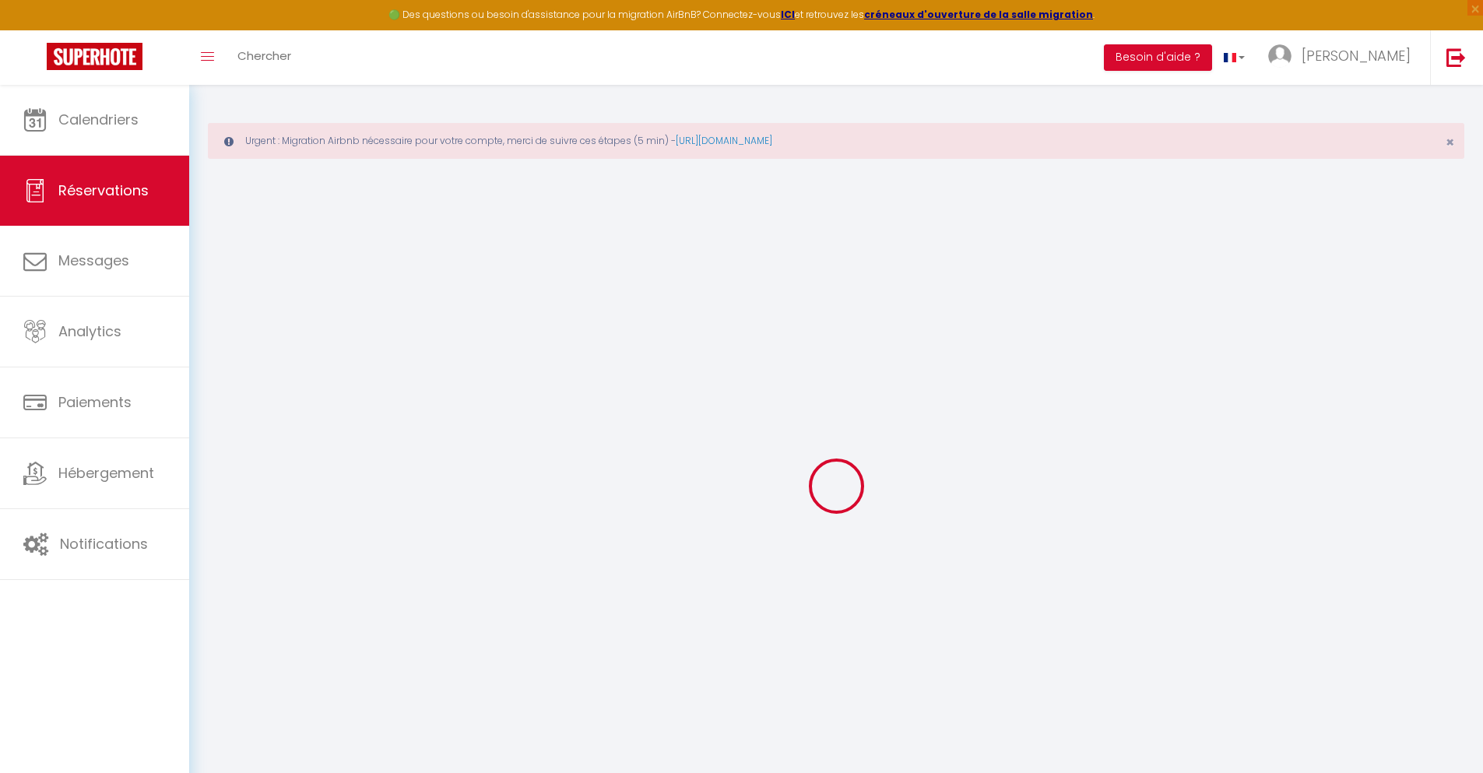
checkbox input "false"
type textarea "** THIS RESERVATION HAS BEEN PRE-PAID ** BOOKING NOTE : Payment charge is EUR 1…"
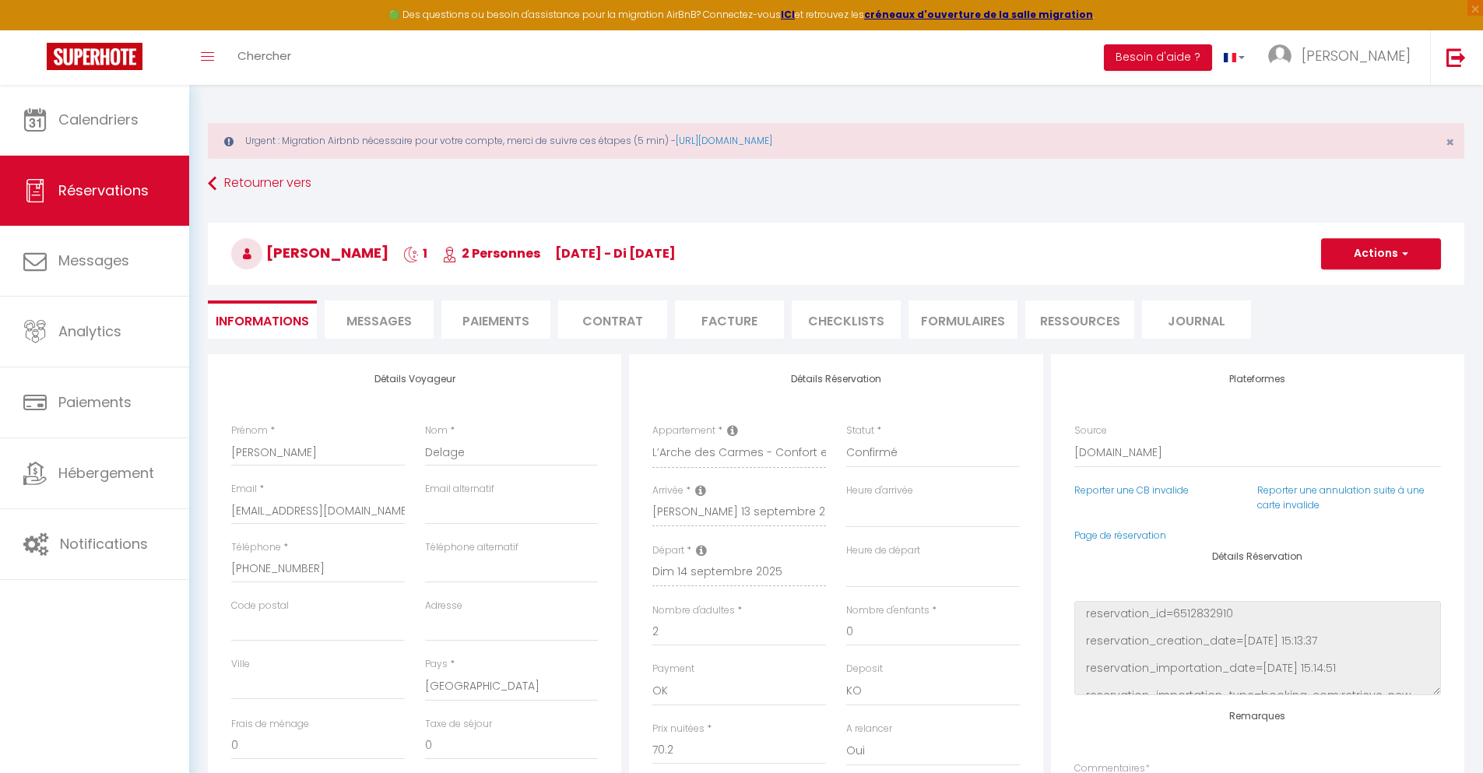
type input "45"
type input "4.59"
select select
checkbox input "false"
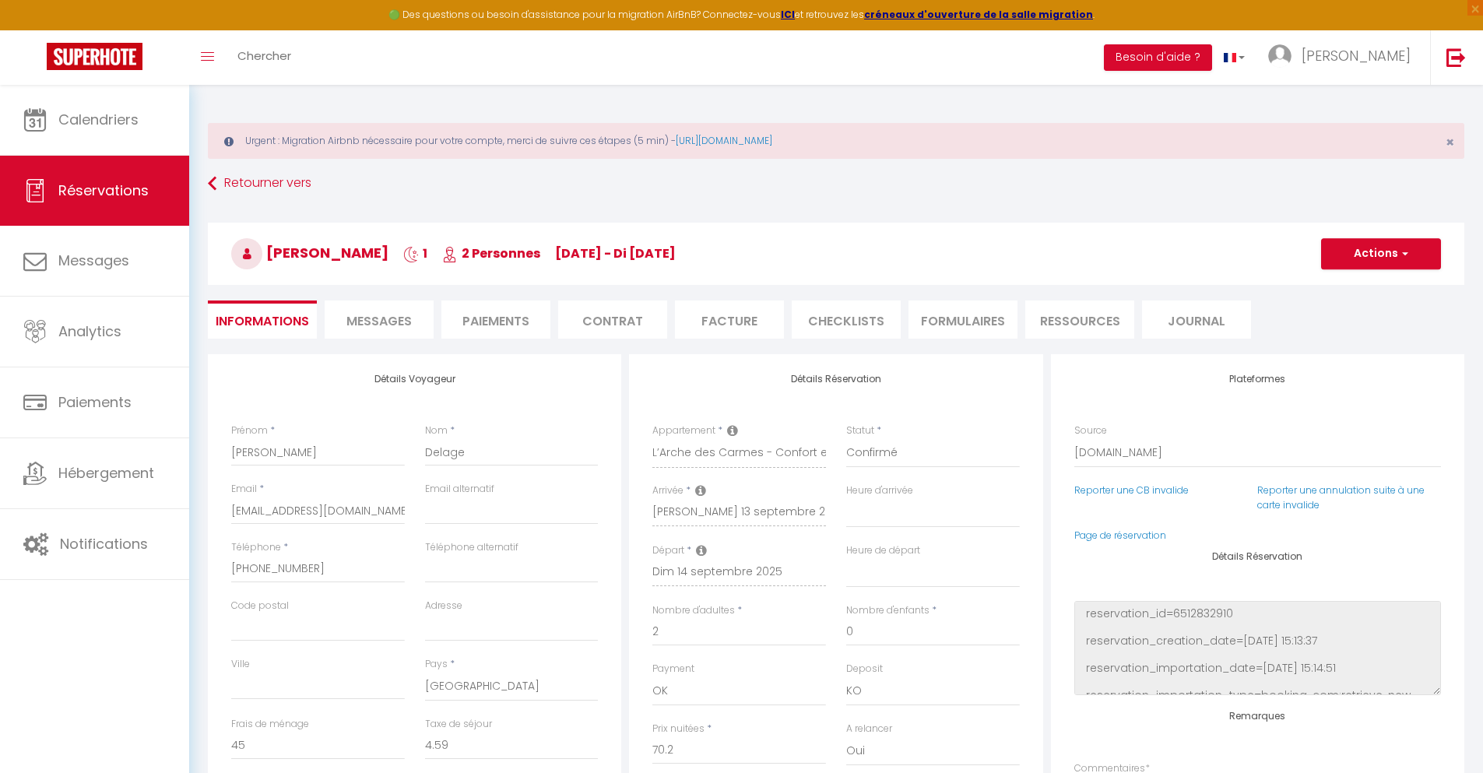
select select
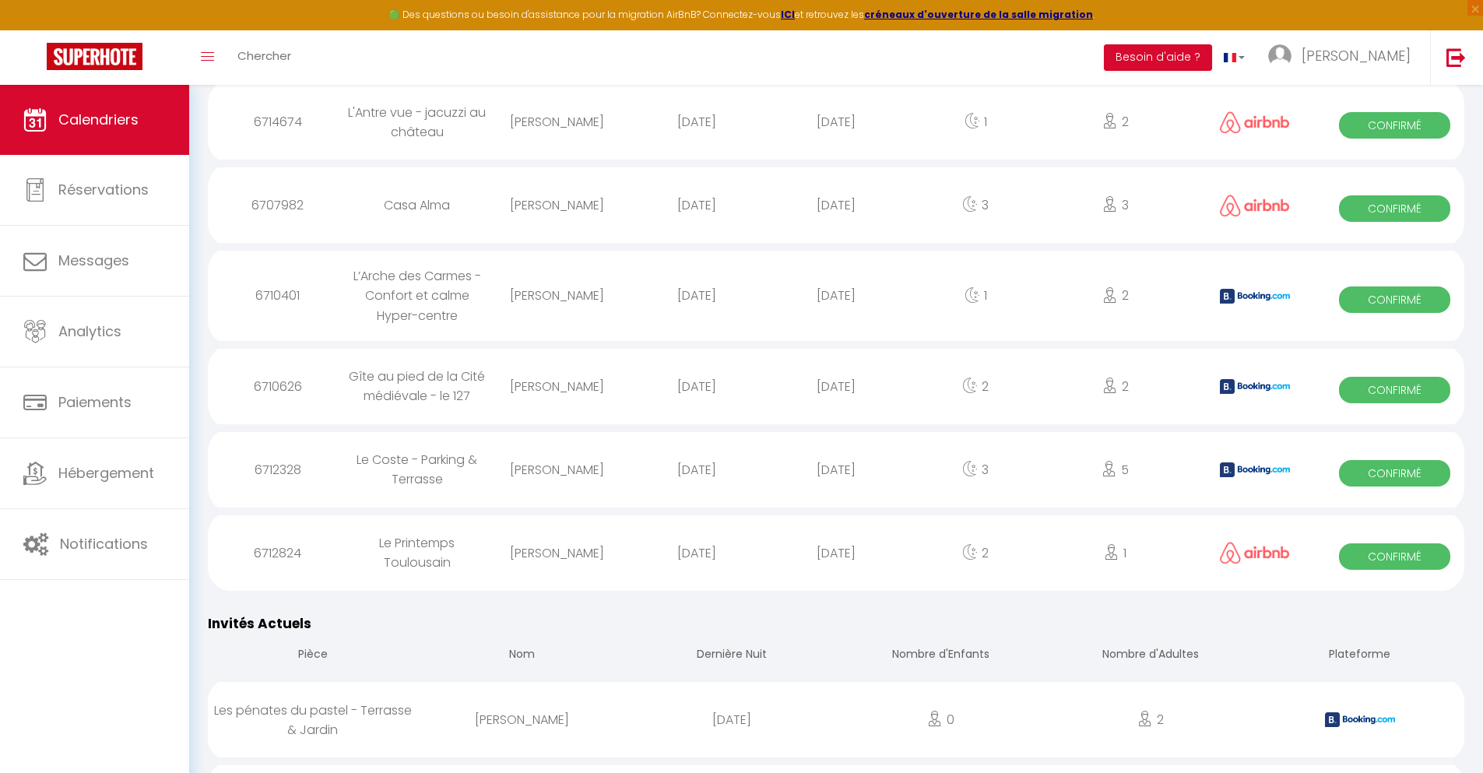
scroll to position [1899, 0]
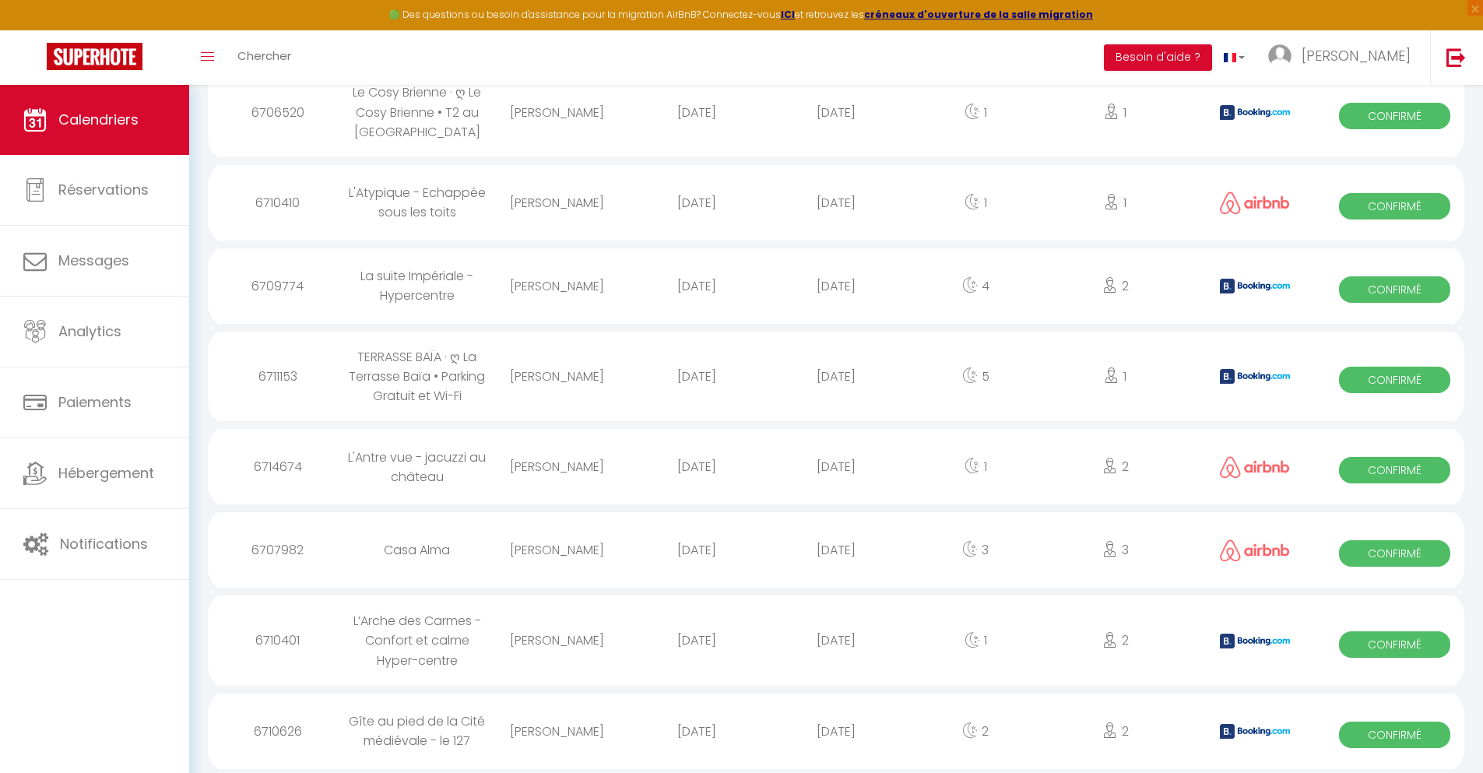
click at [836, 731] on div "[DATE]" at bounding box center [835, 731] width 139 height 51
select select "0"
select select "1"
select select
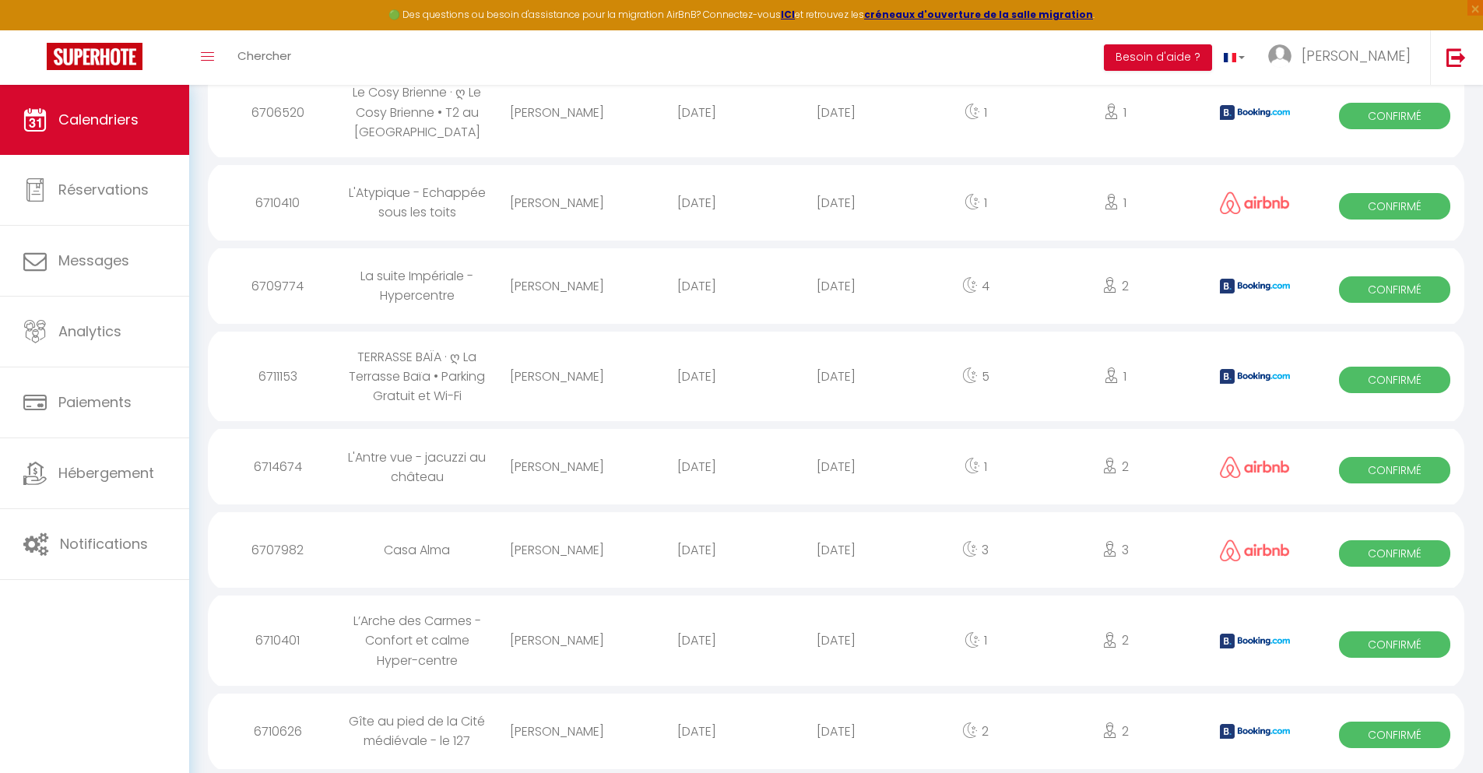
select select
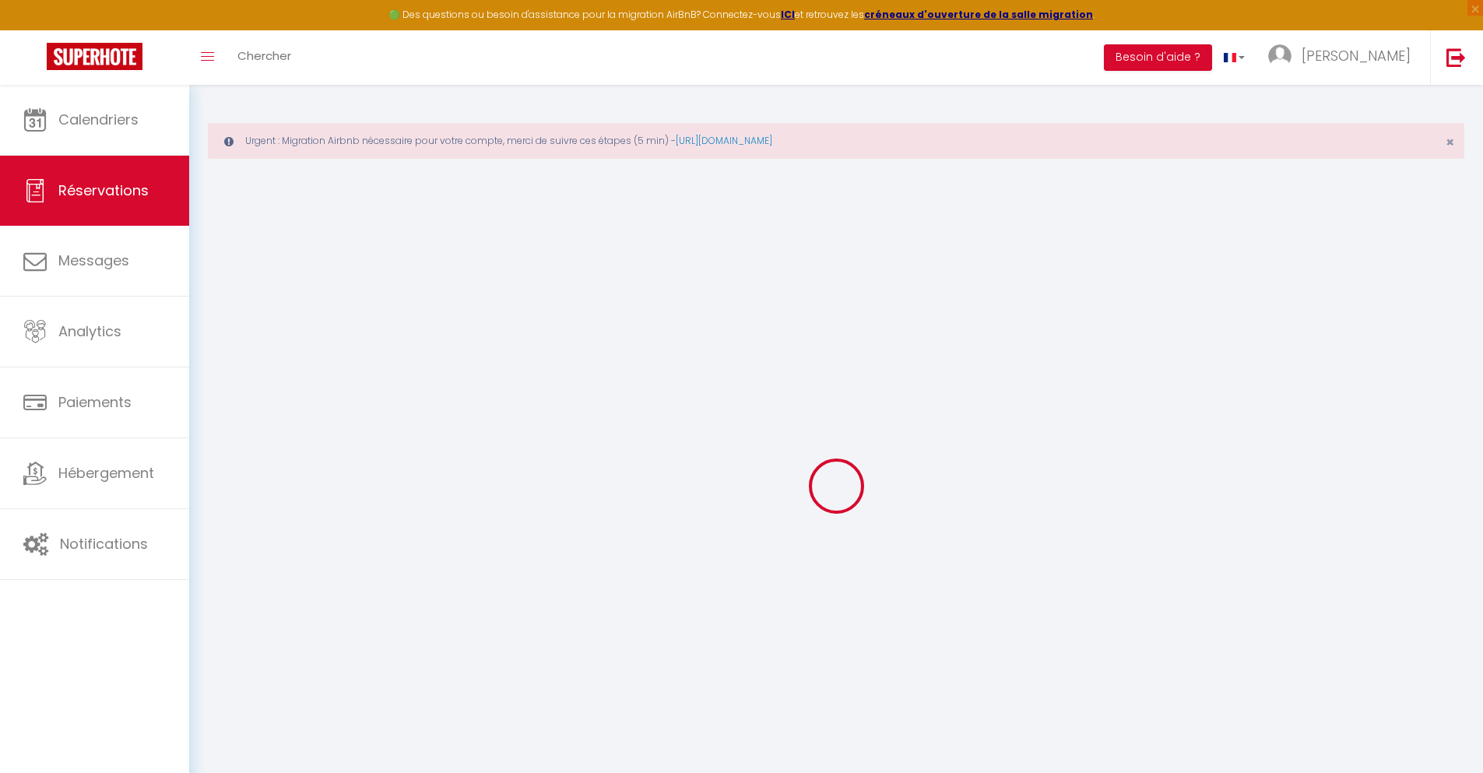
select select
checkbox input "false"
select select
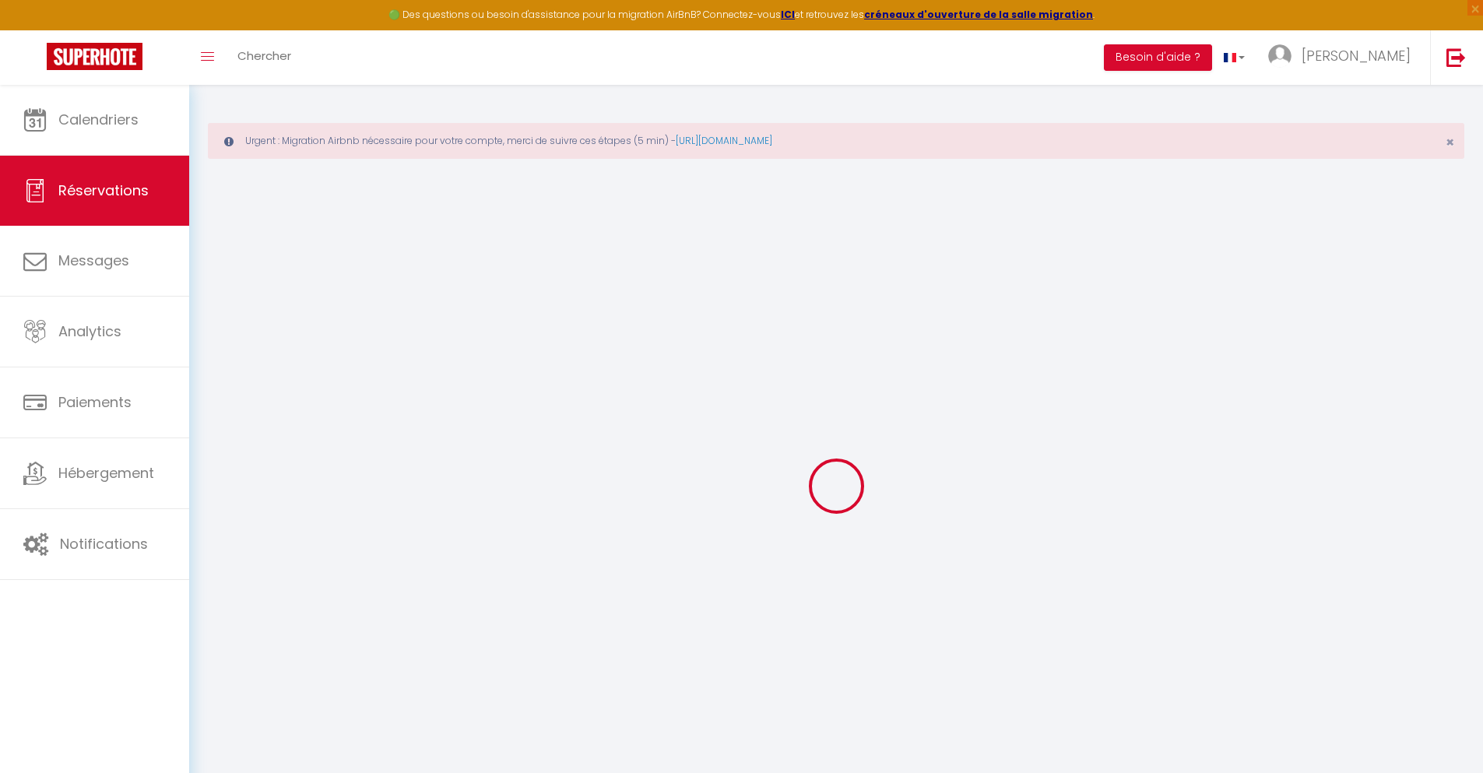
checkbox input "false"
type textarea "** THIS RESERVATION HAS BEEN PRE-PAID ** BOOKING NOTE : Payment charge is EUR 2…"
type input "25"
type input "7.57"
select select
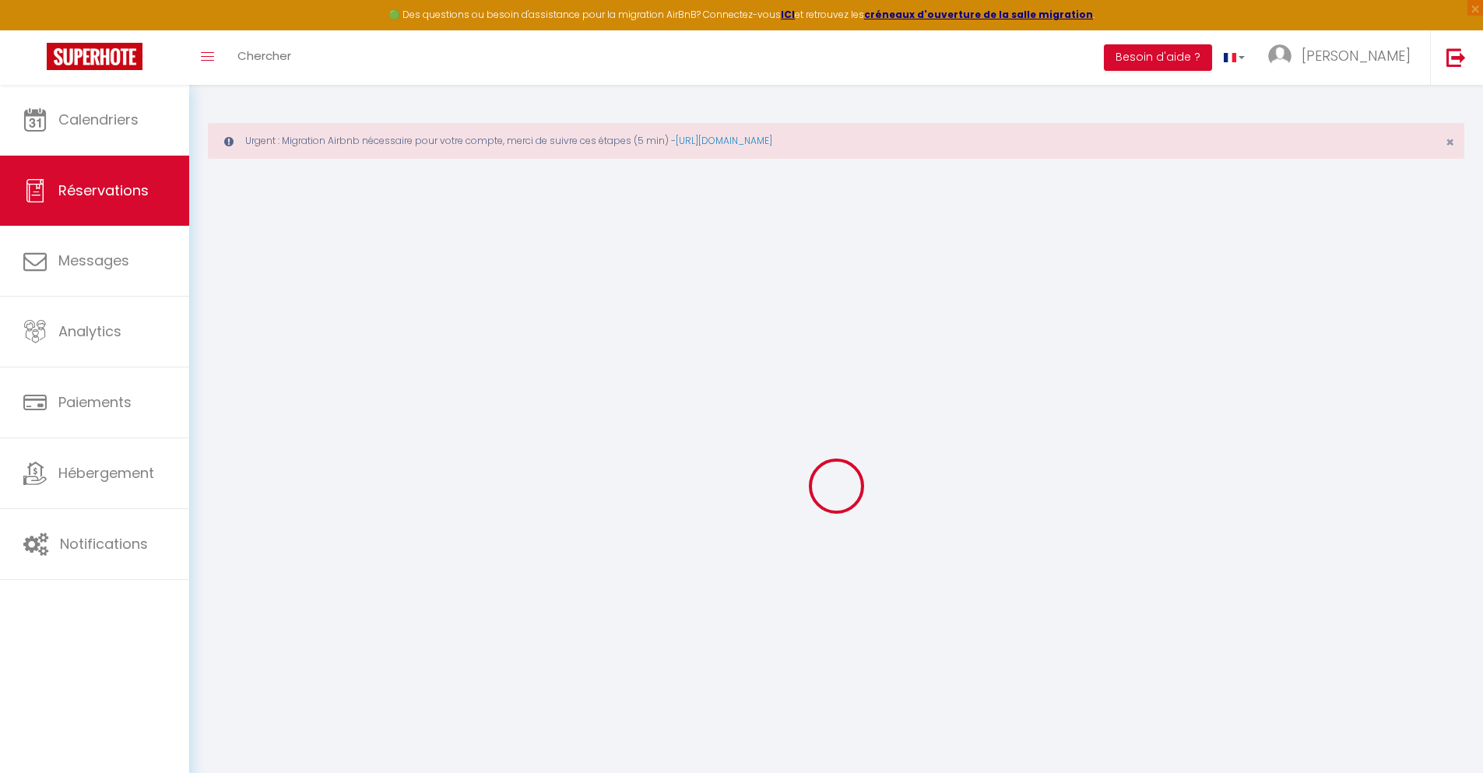
select select
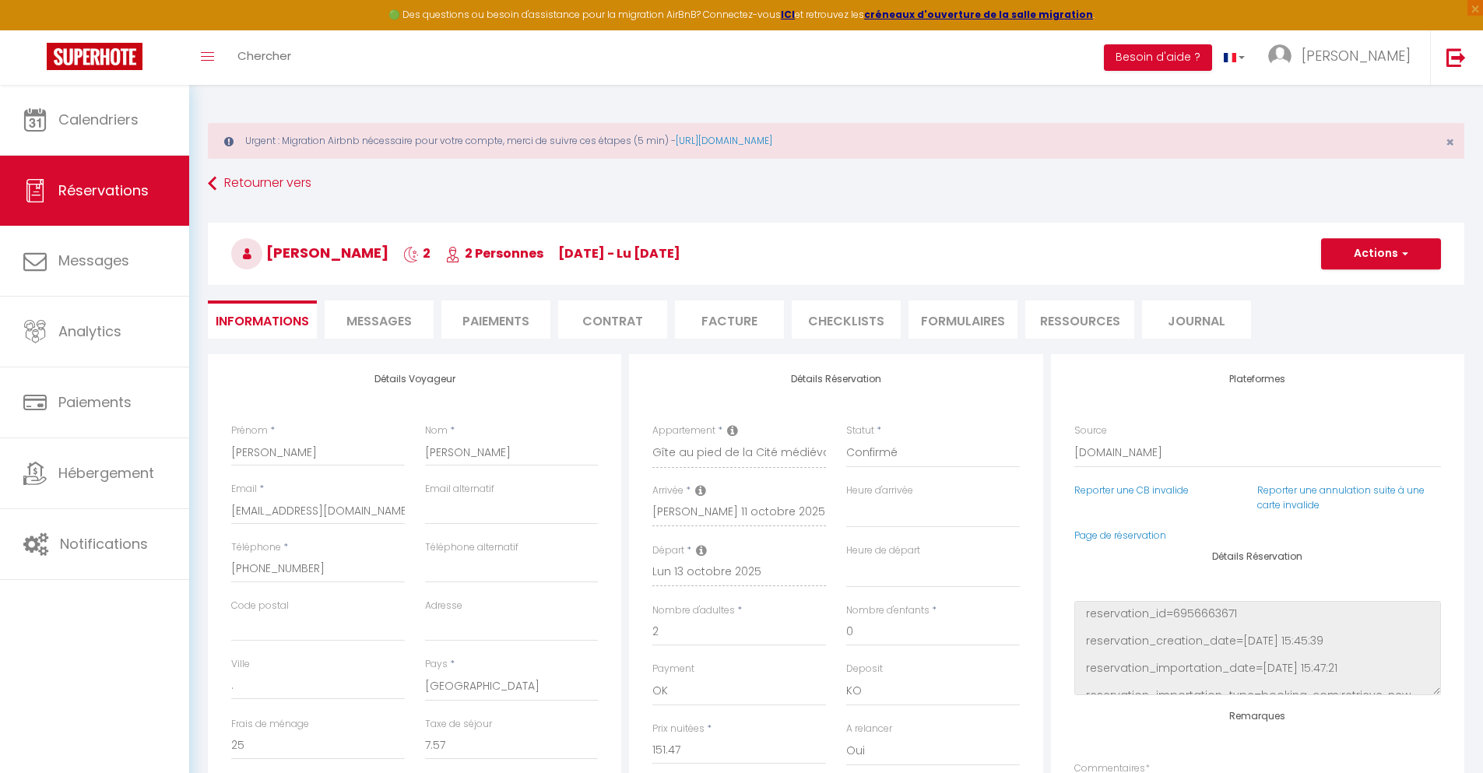
checkbox input "false"
select select
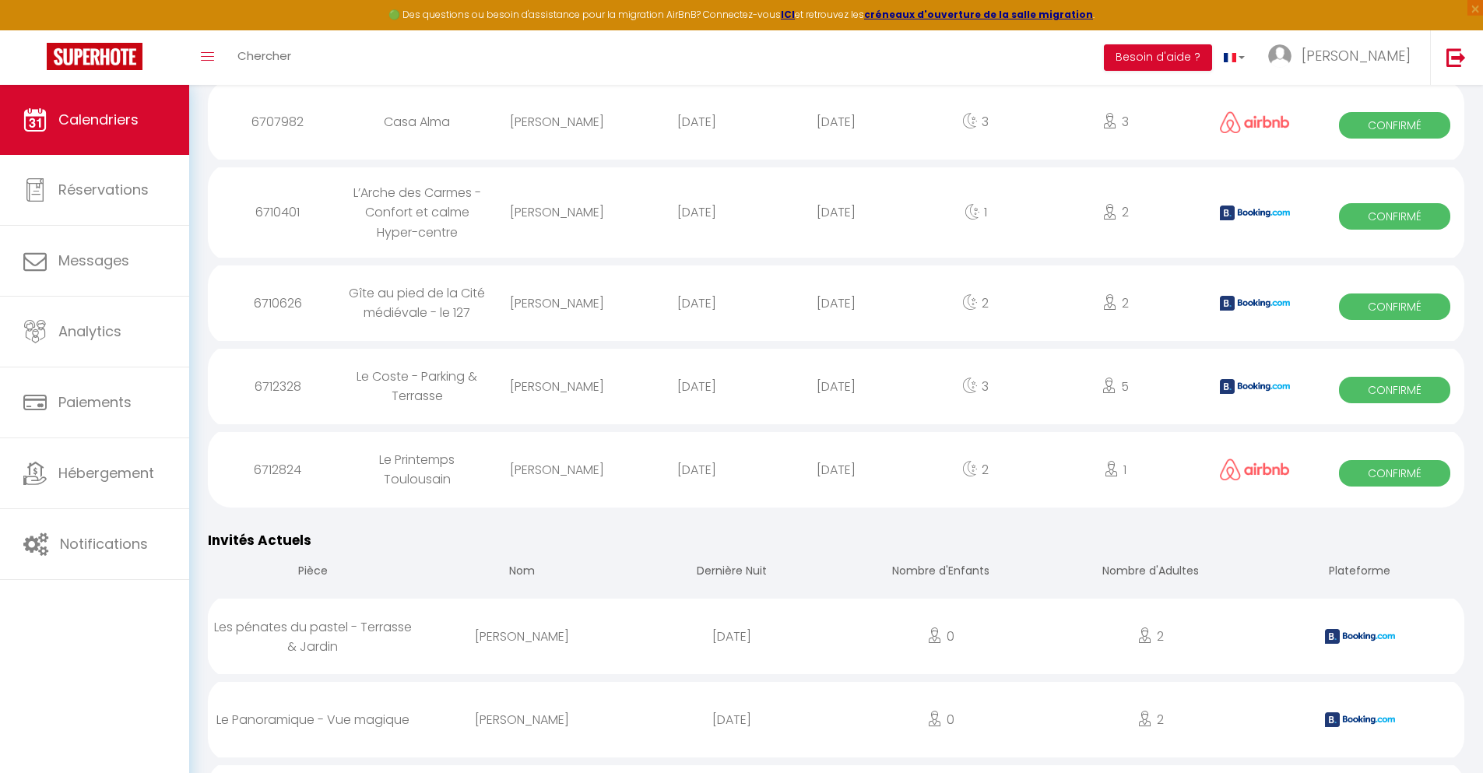
scroll to position [1983, 0]
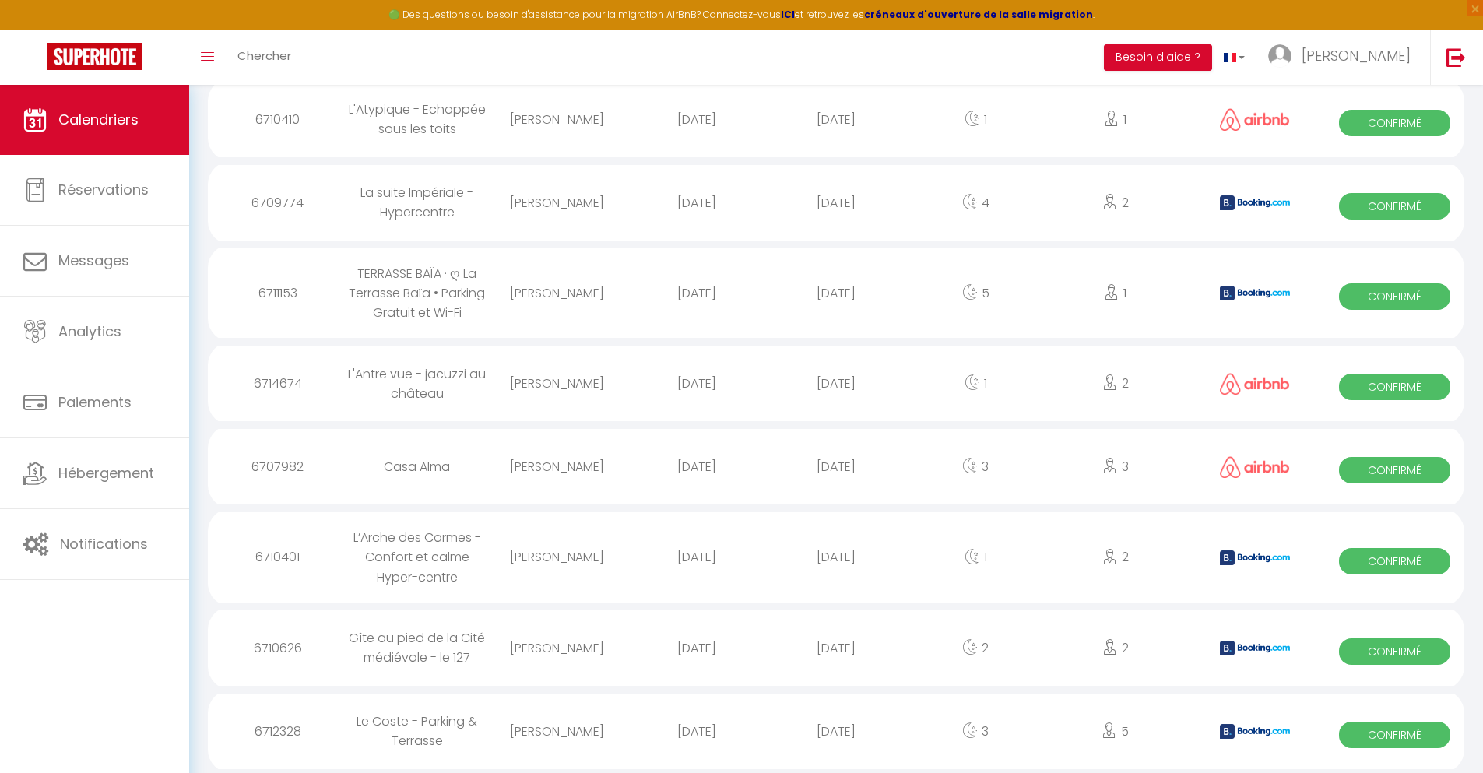
click at [836, 731] on div "[DATE]" at bounding box center [835, 731] width 139 height 51
select select "0"
select select "1"
select select
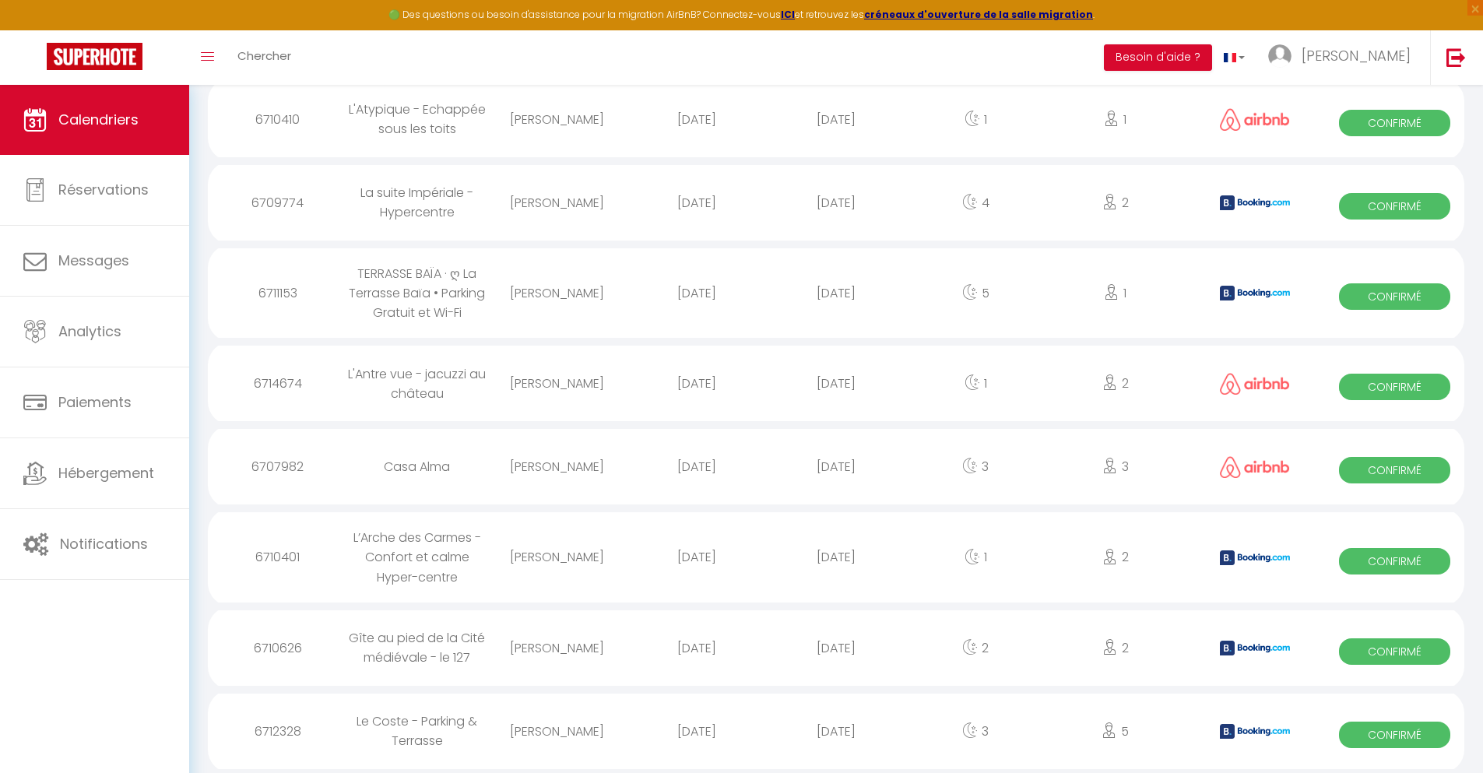
select select
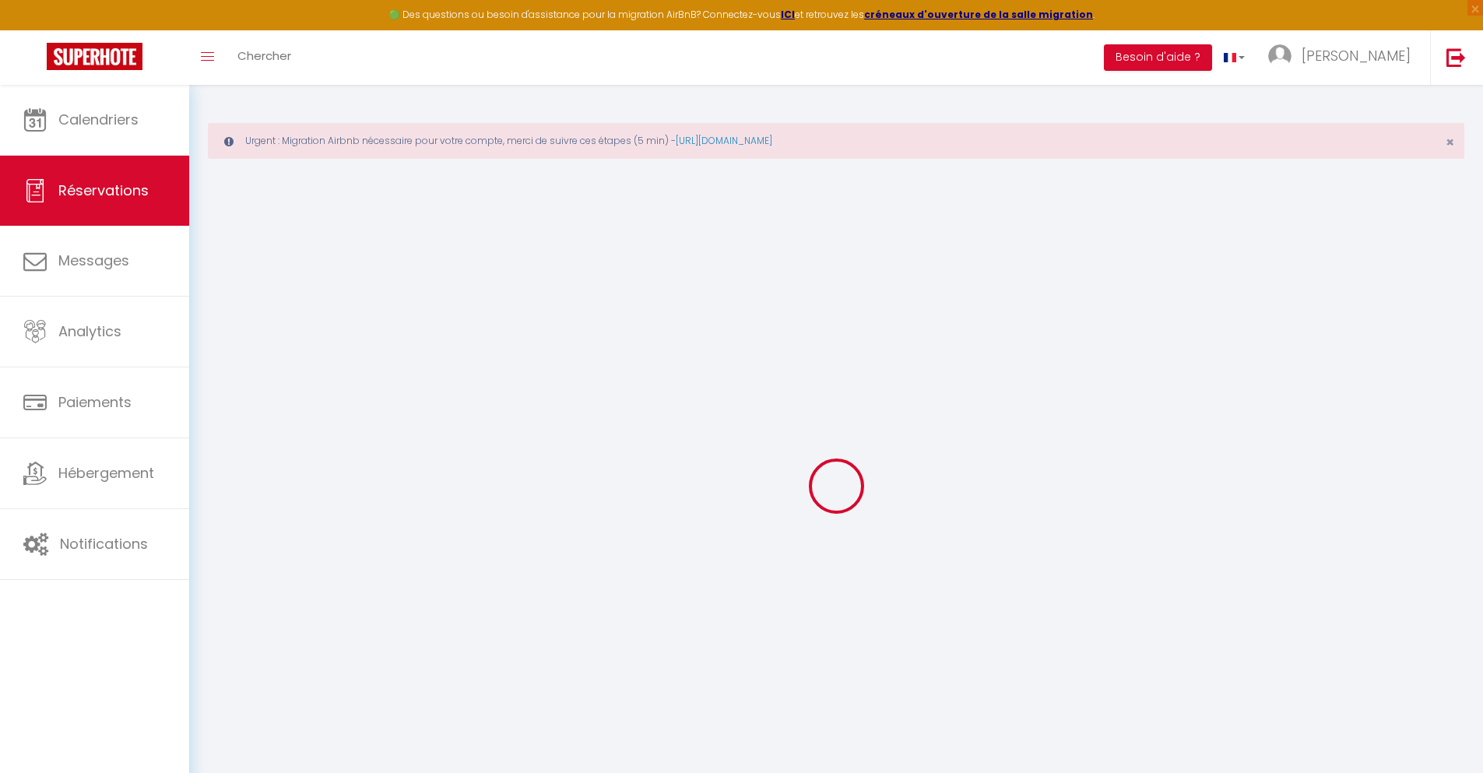
type input "Sergi"
type input "Corominas Mills"
type input "[EMAIL_ADDRESS][DOMAIN_NAME]"
type input "[PHONE_NUMBER]"
select select "ES"
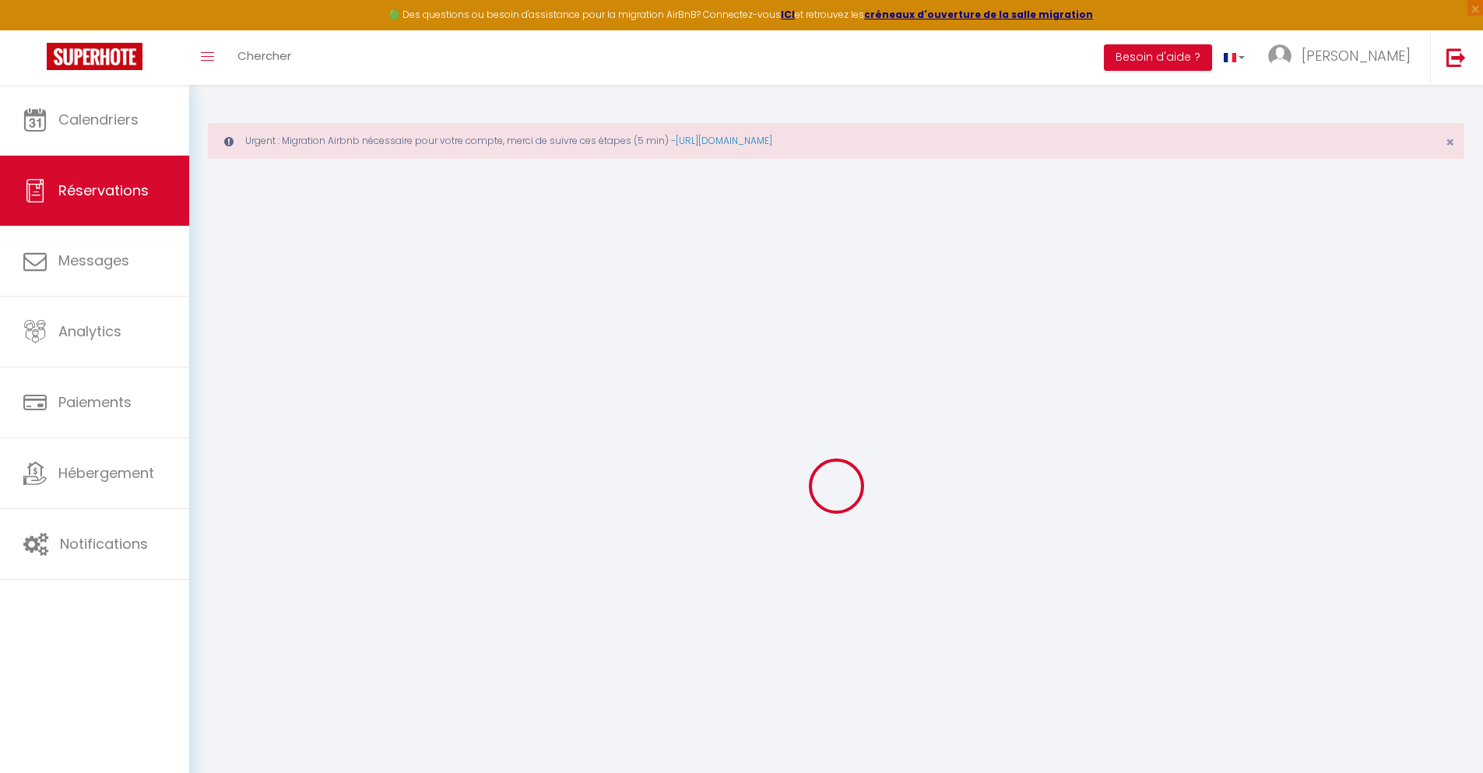
type input "68.12"
type input "5.9"
select select "74640"
select select "1"
select select
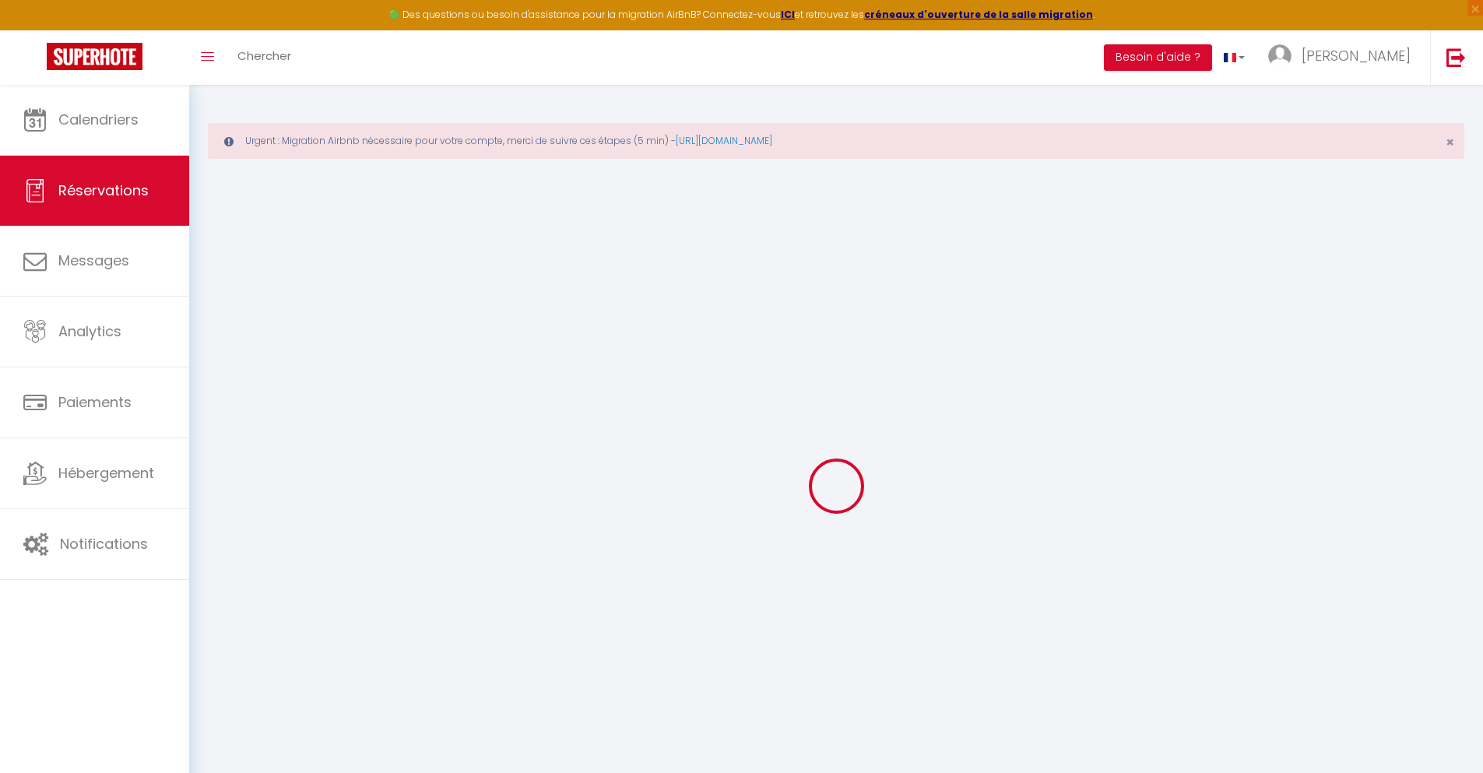
select select
type input "5"
select select "12"
select select
type input "315.73"
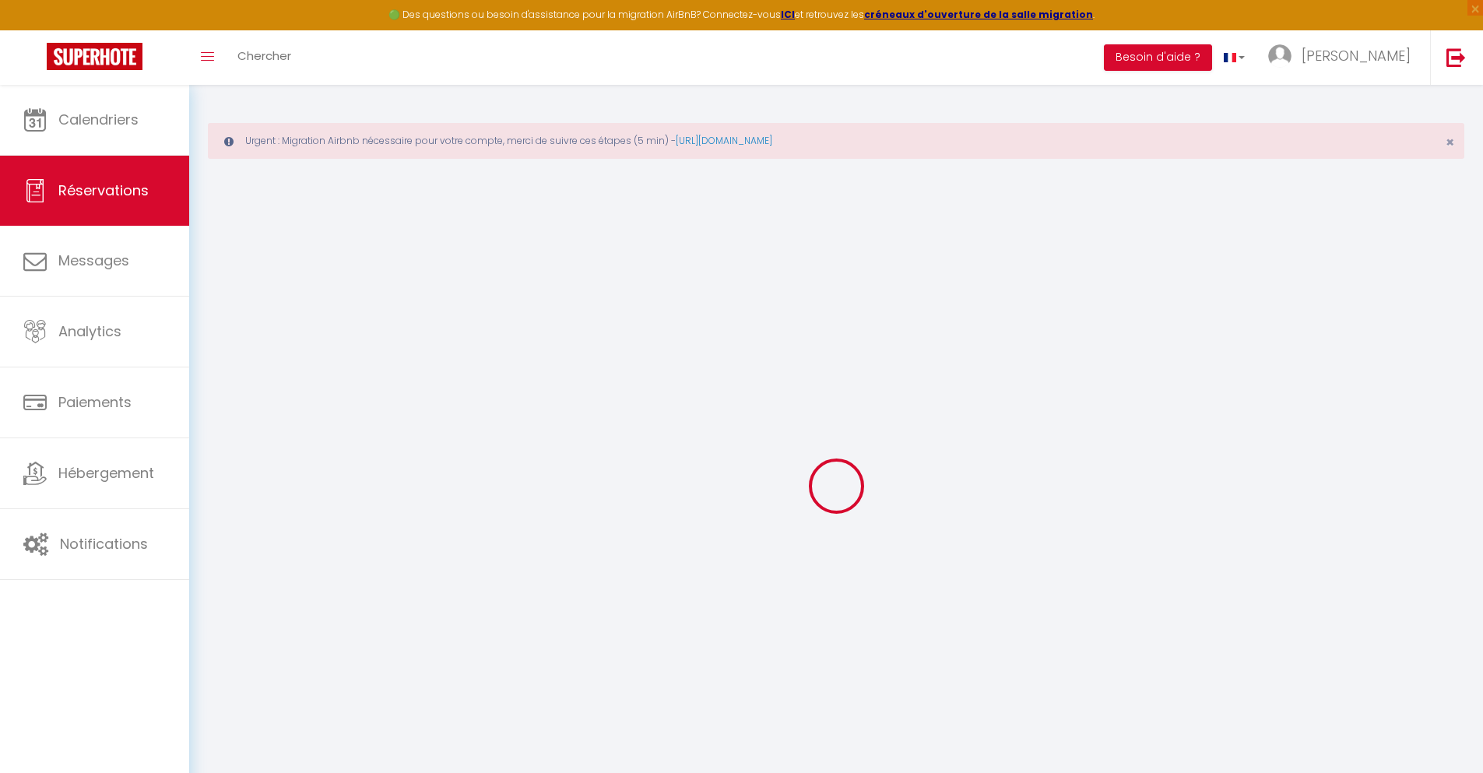
checkbox input "false"
type input "0"
select select "2"
type input "0"
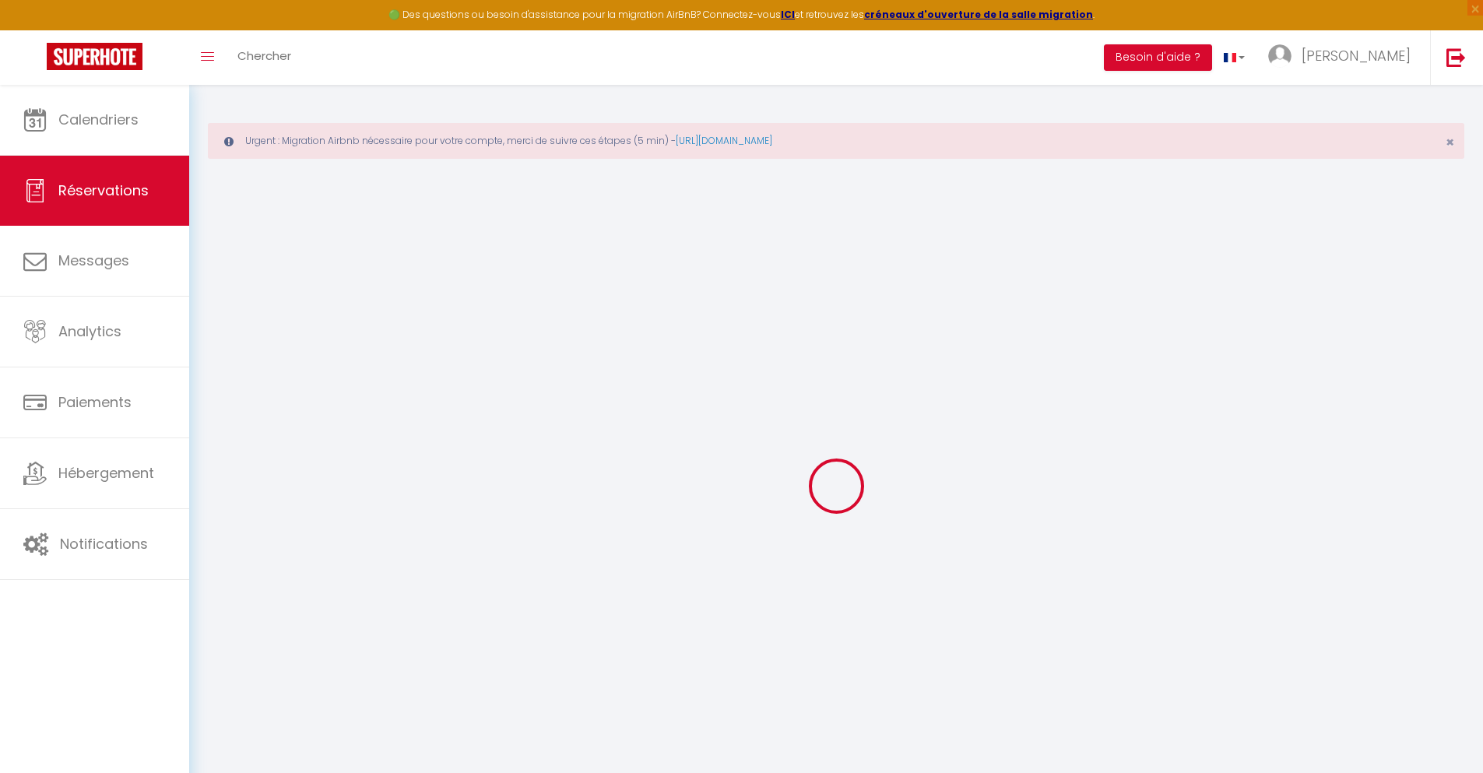
type input "0"
select select
select select "14"
checkbox input "false"
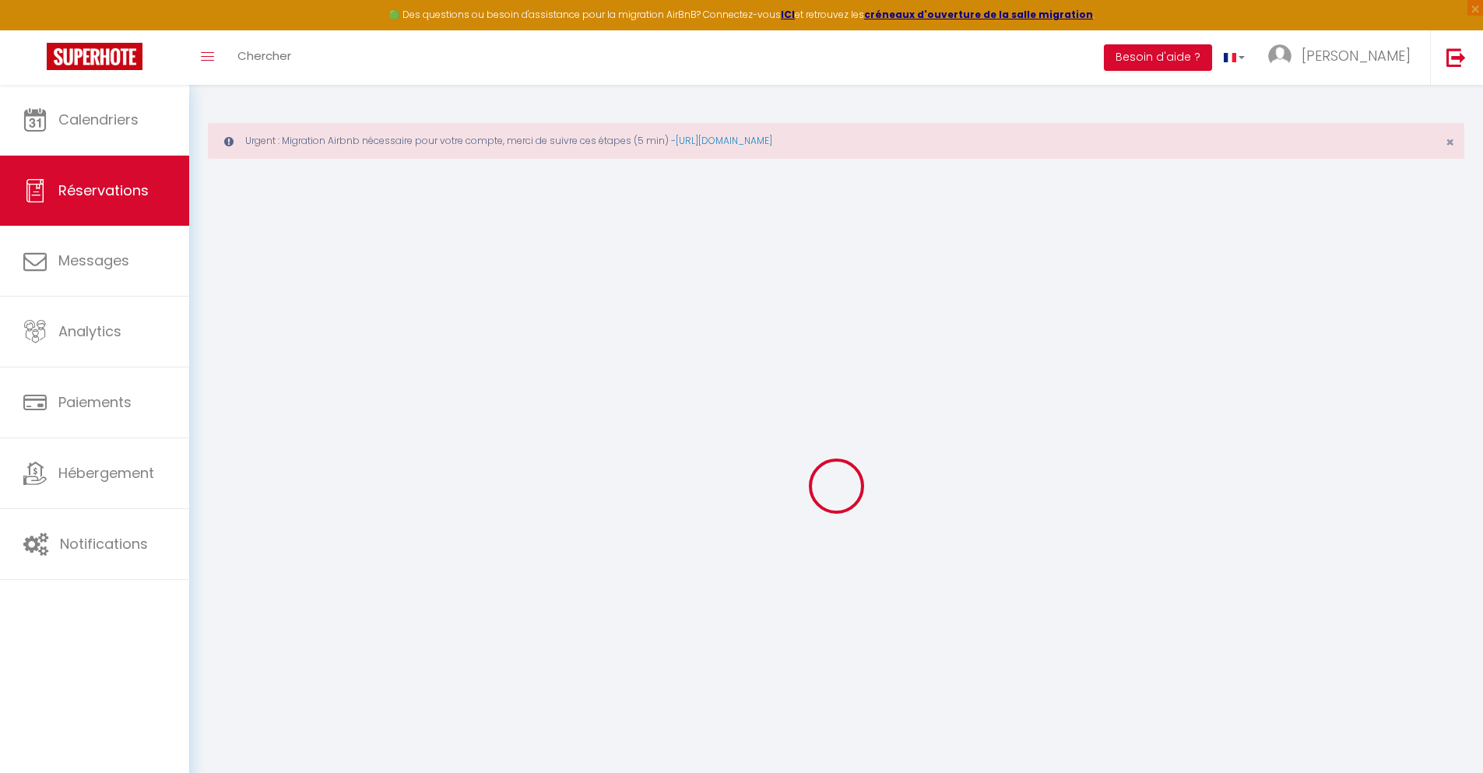
select select
checkbox input "false"
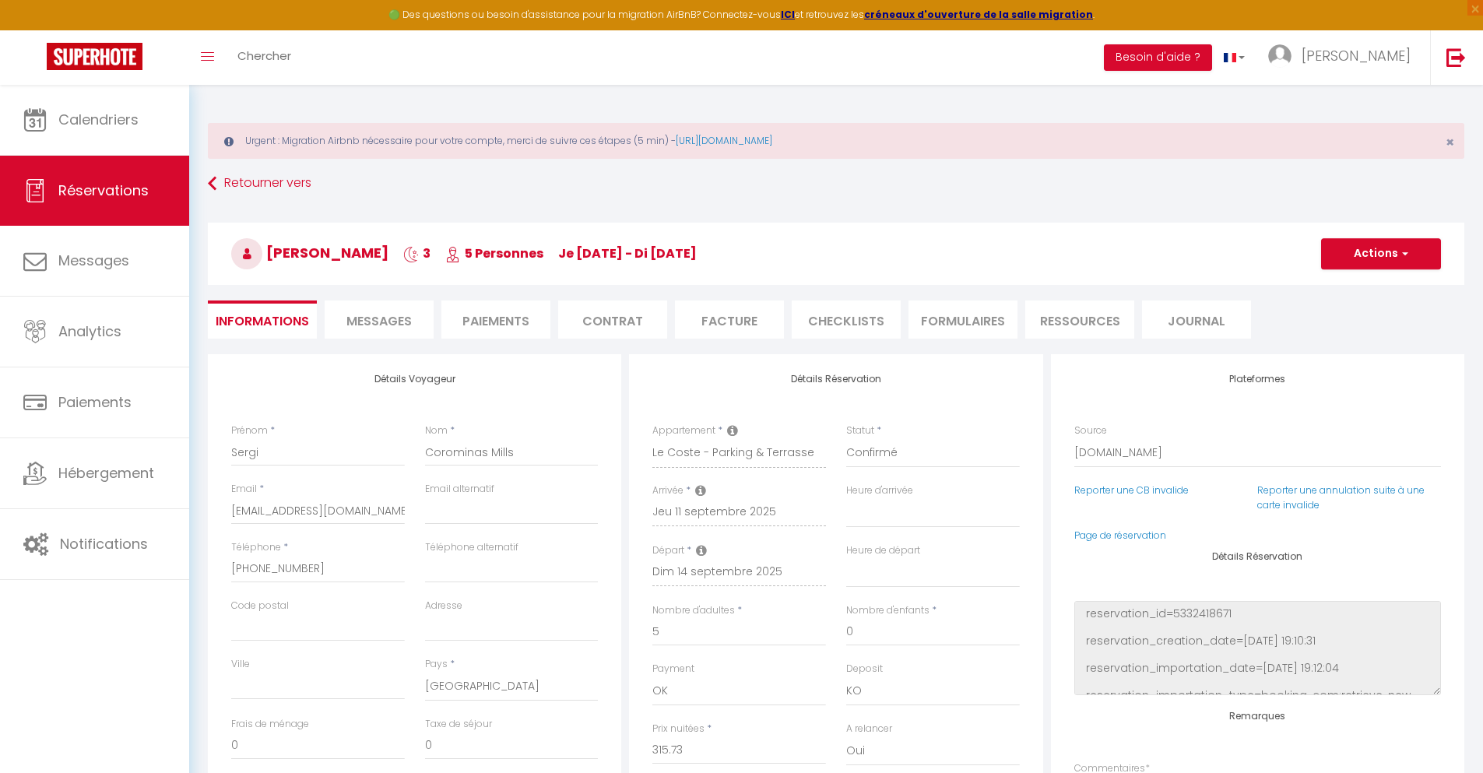
select select
checkbox input "false"
type textarea "** THIS RESERVATION HAS BEEN PRE-PAID ** Approximate time of arrival: between 1…"
type input "85"
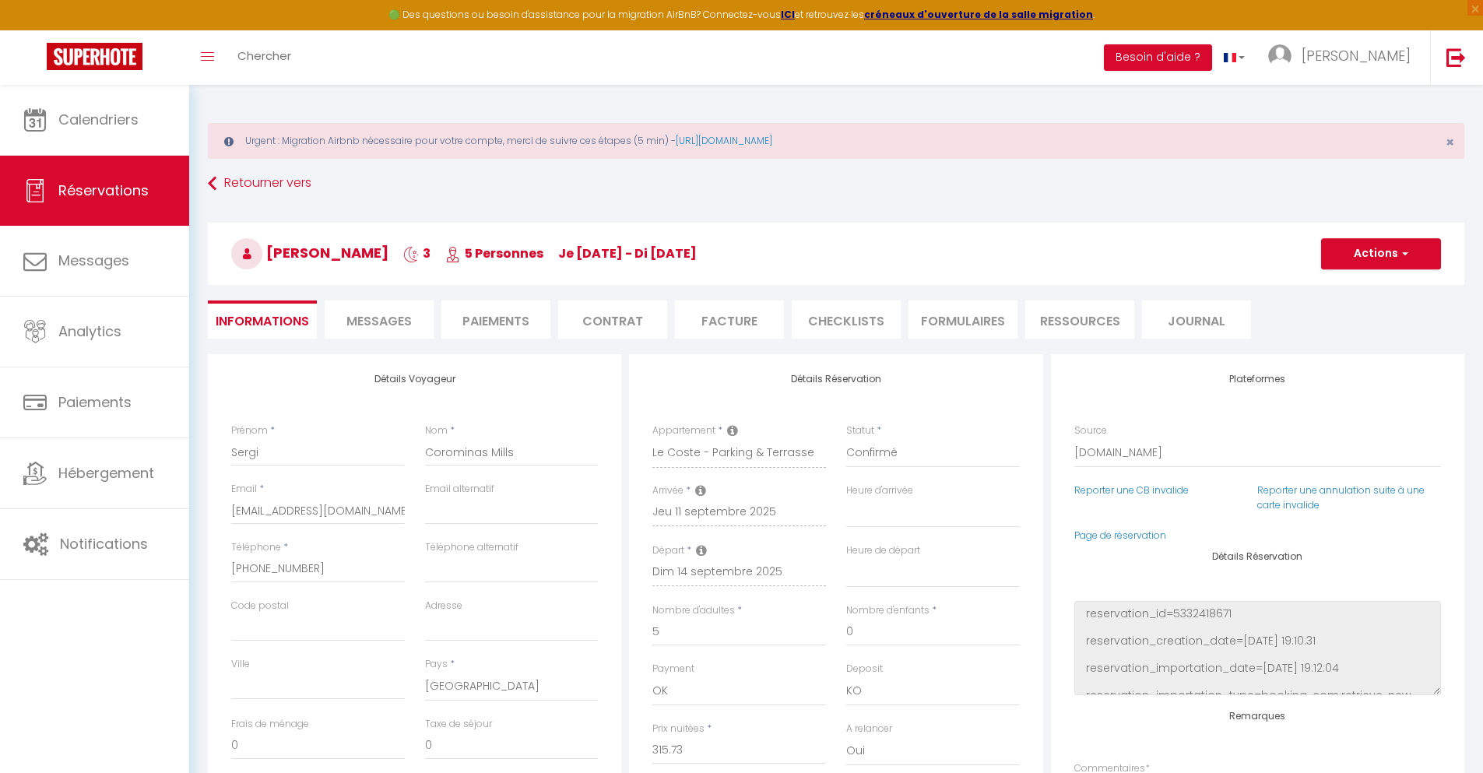
type input "20.67"
select select
checkbox input "false"
select select
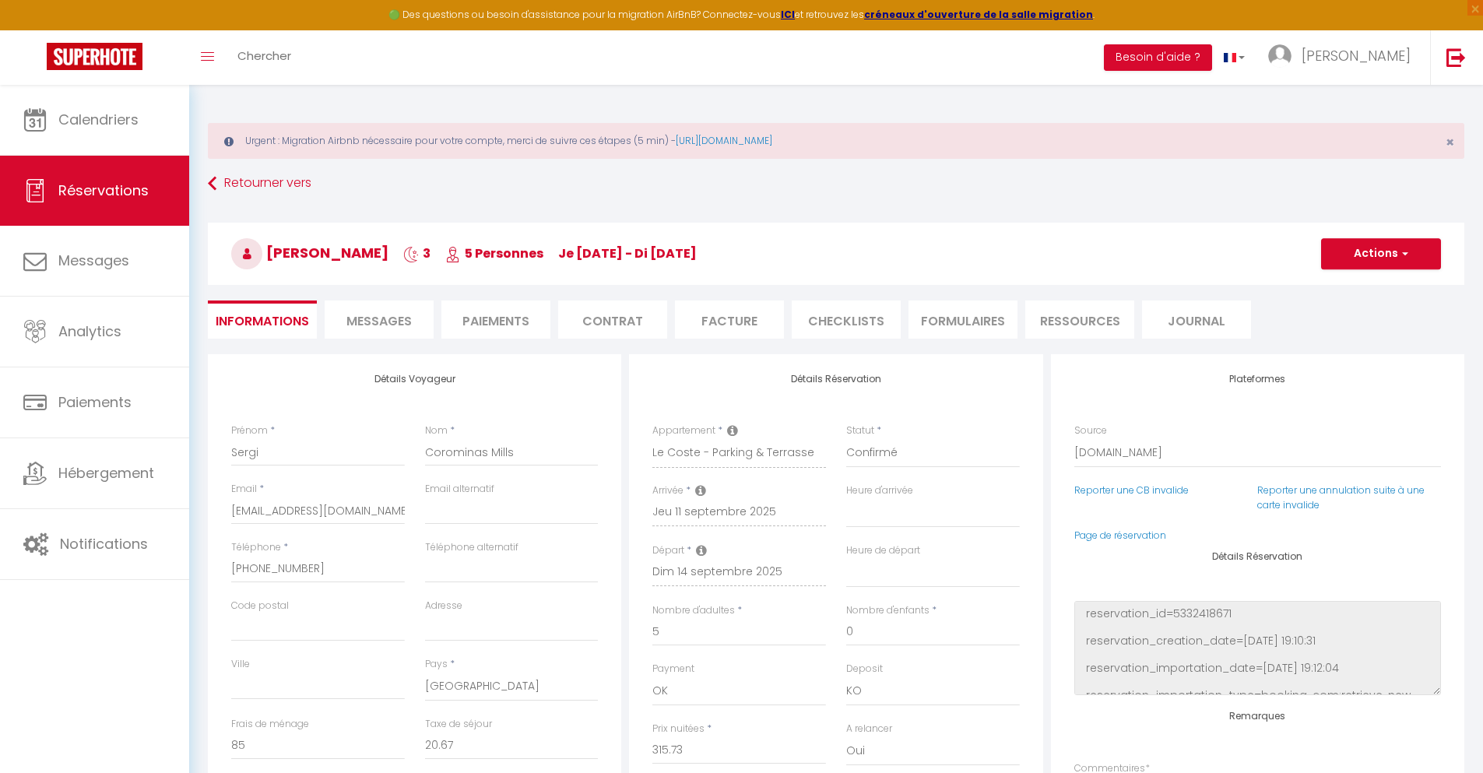
select select
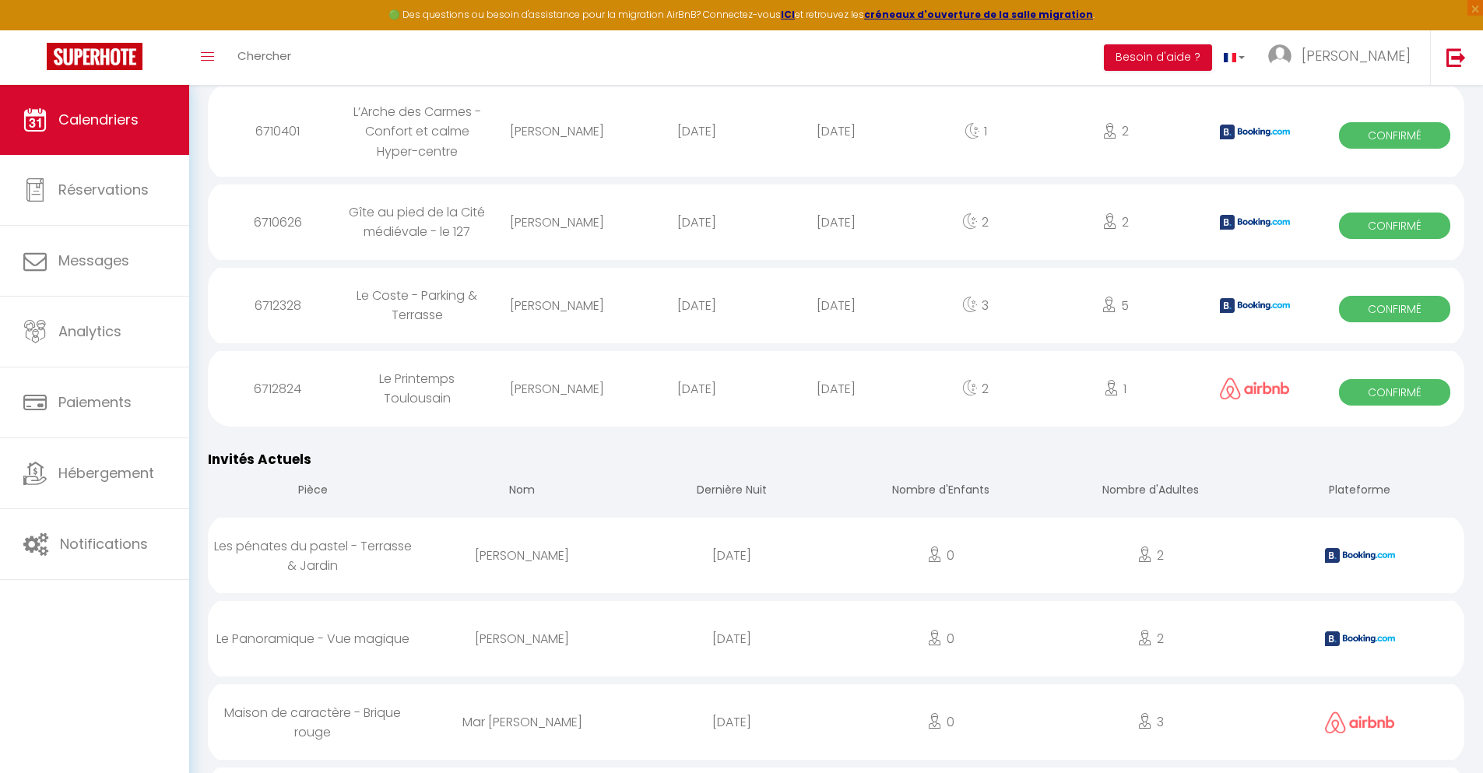
scroll to position [2062, 0]
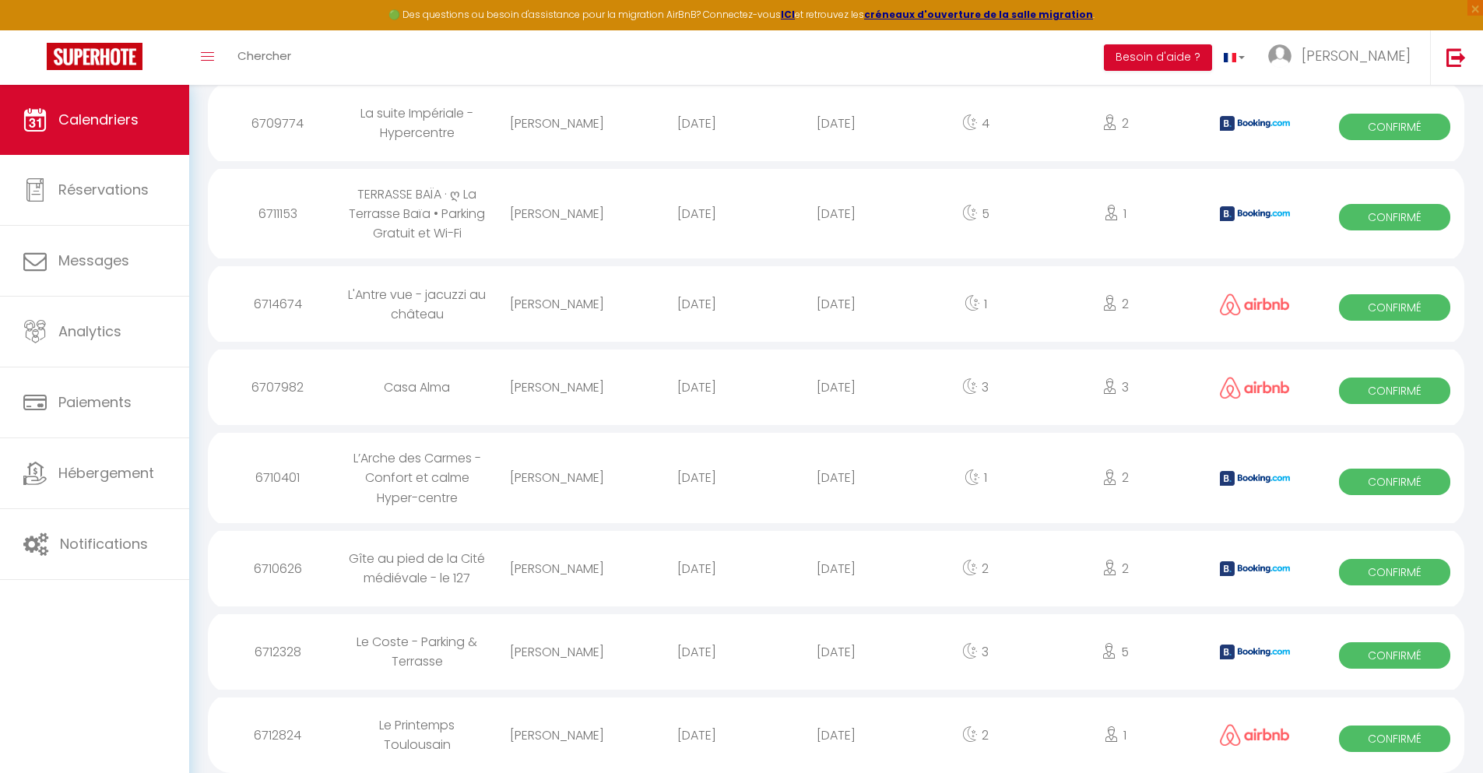
click at [836, 732] on div "[DATE]" at bounding box center [835, 735] width 139 height 51
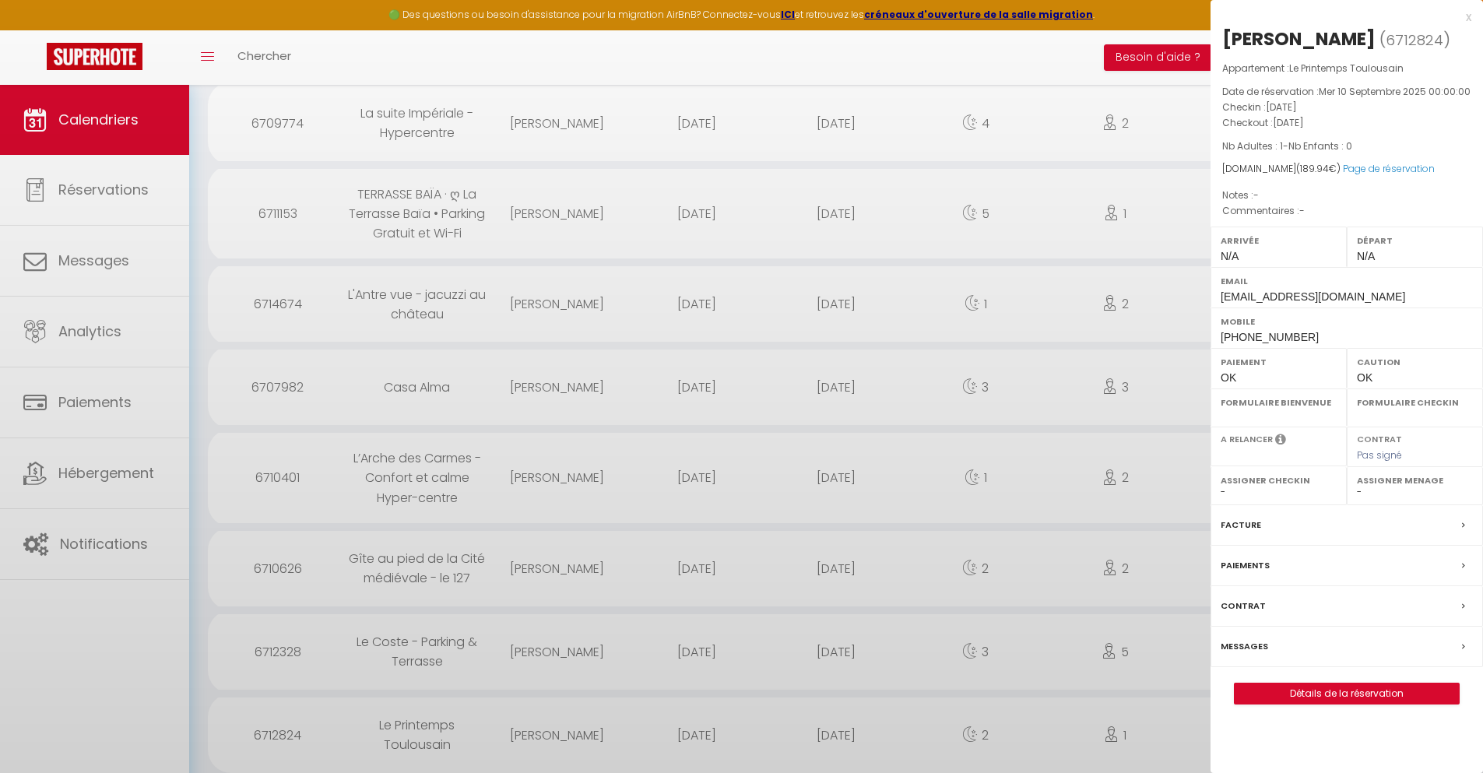
select select "0"
select select "1"
select select
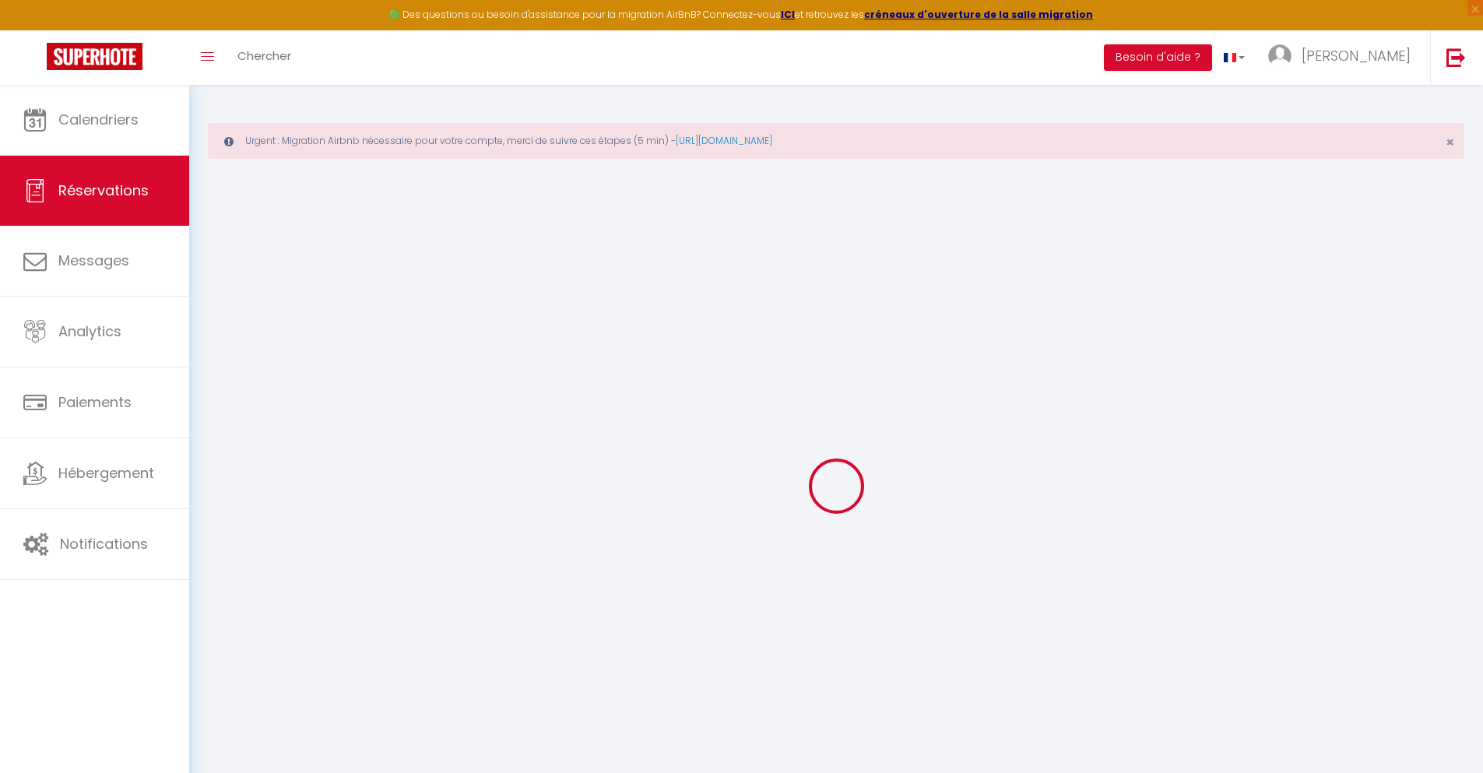
select select
checkbox input "false"
select select
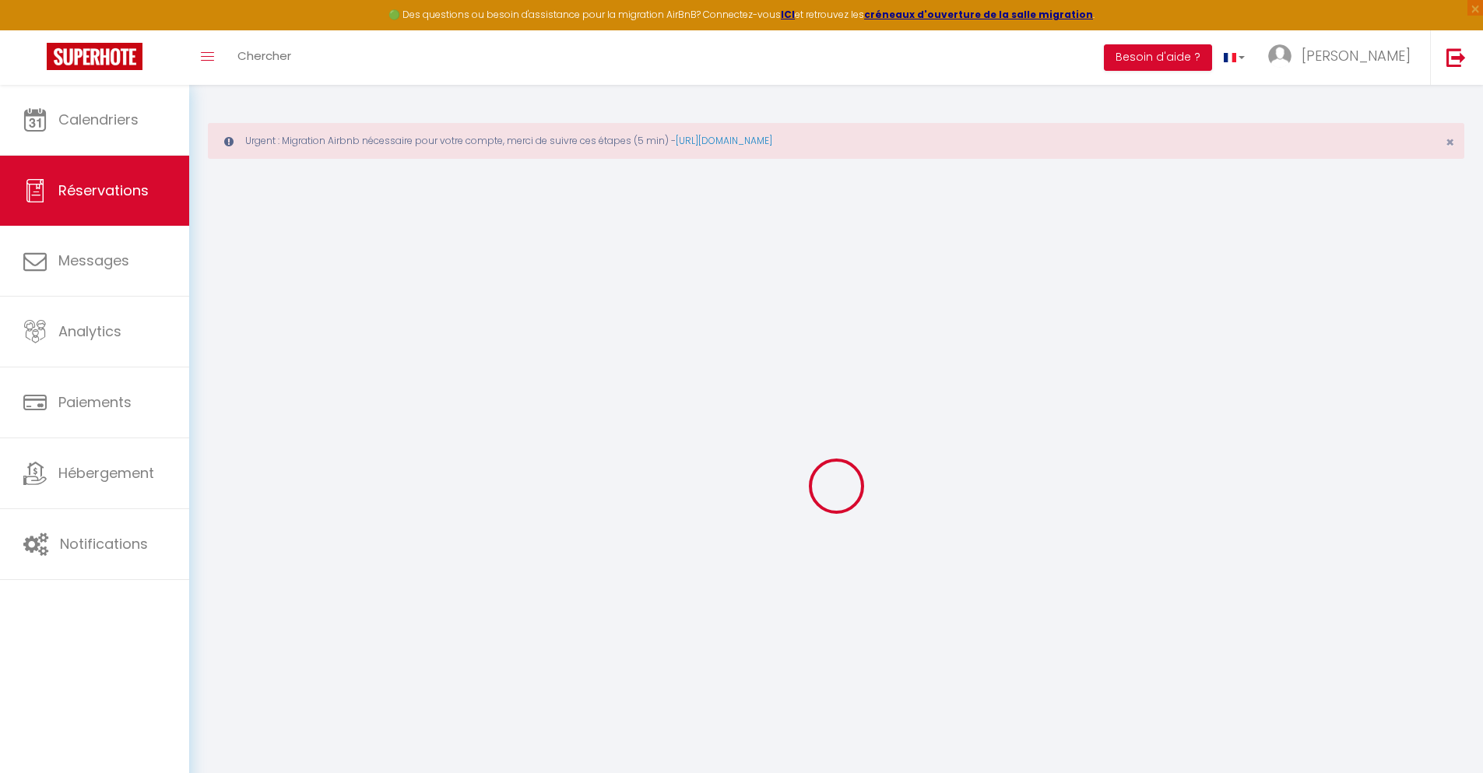
select select
checkbox input "false"
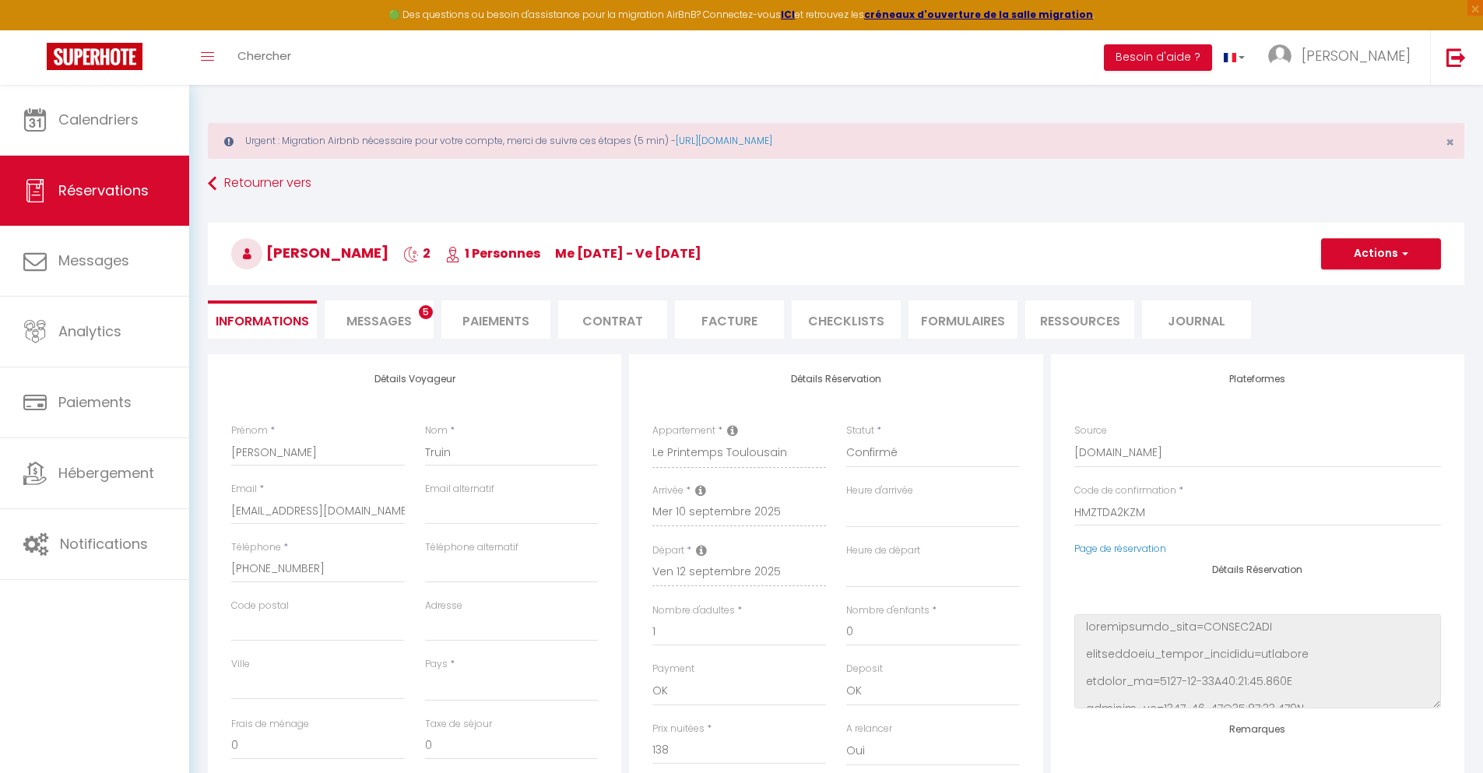
select select
type input "42"
type input "9.94"
select select
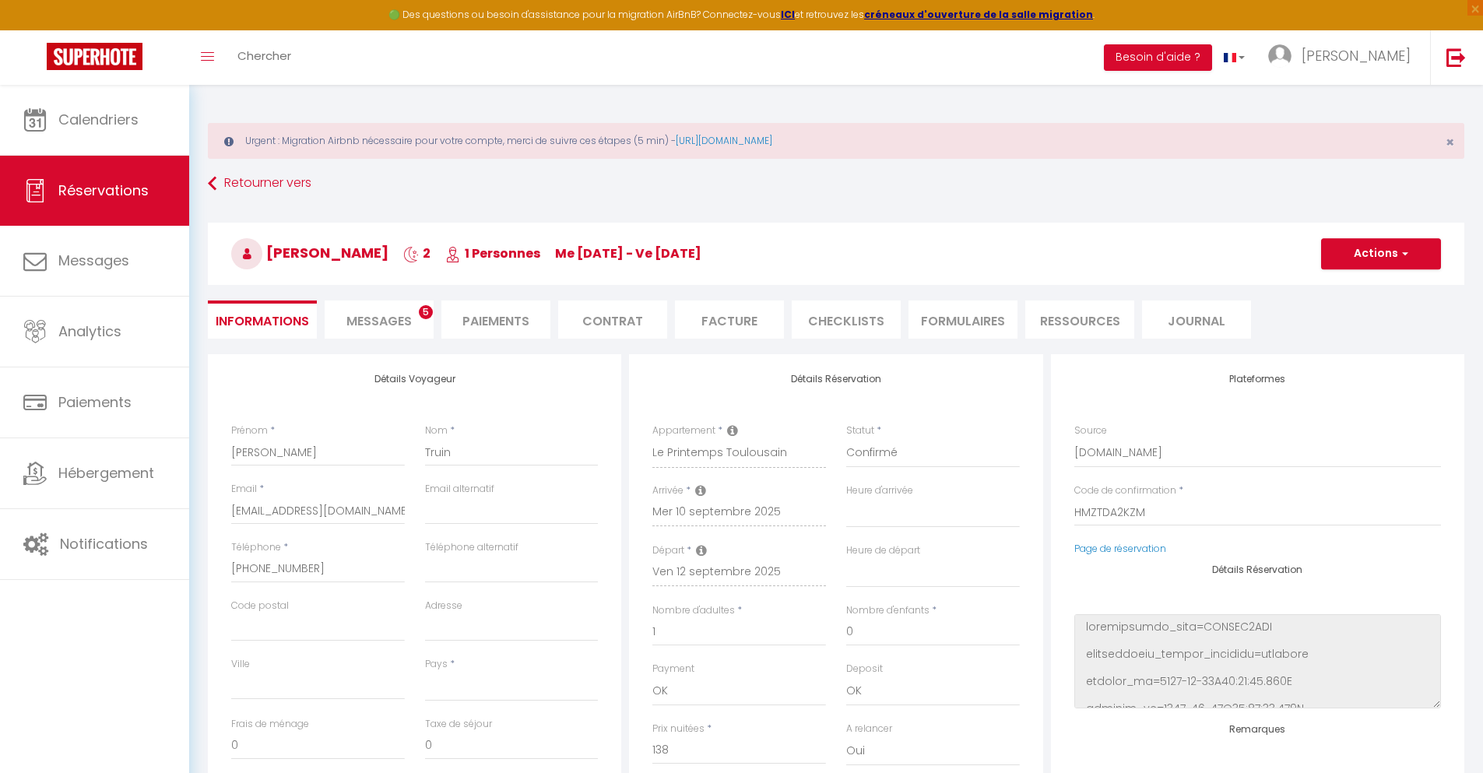
checkbox input "false"
select select
checkbox input "false"
select select
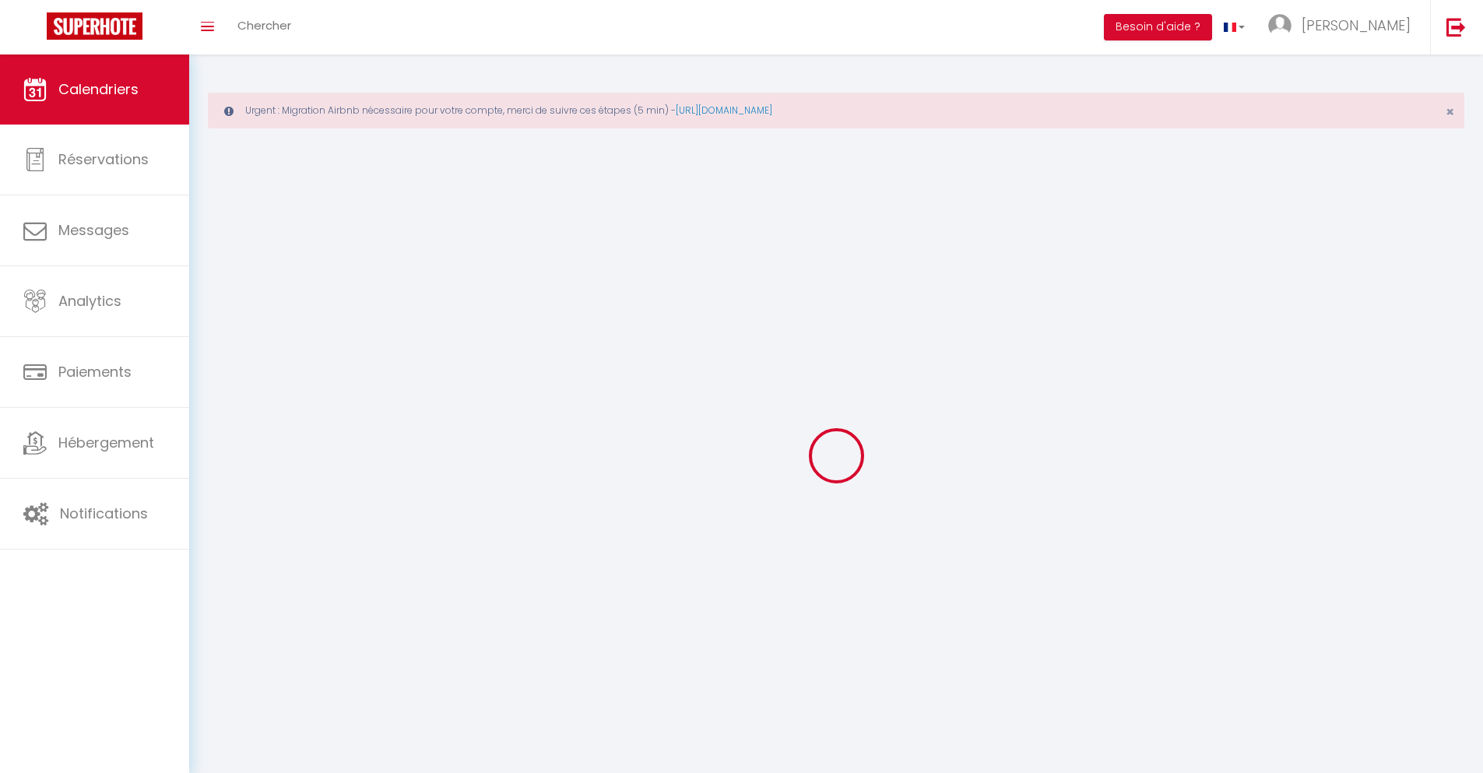
scroll to position [85, 0]
